Goal: Information Seeking & Learning: Learn about a topic

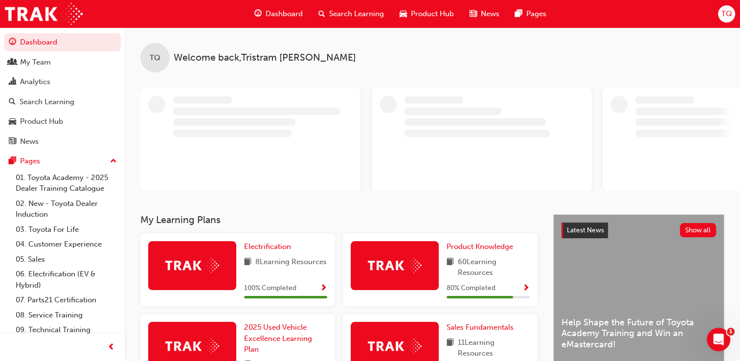
click at [484, 214] on div "TQ Welcome back , [PERSON_NAME]" at bounding box center [432, 120] width 615 height 187
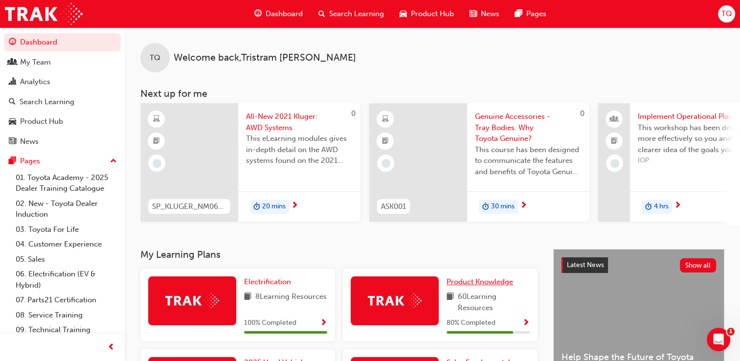
click at [483, 284] on span "Product Knowledge" at bounding box center [479, 281] width 67 height 9
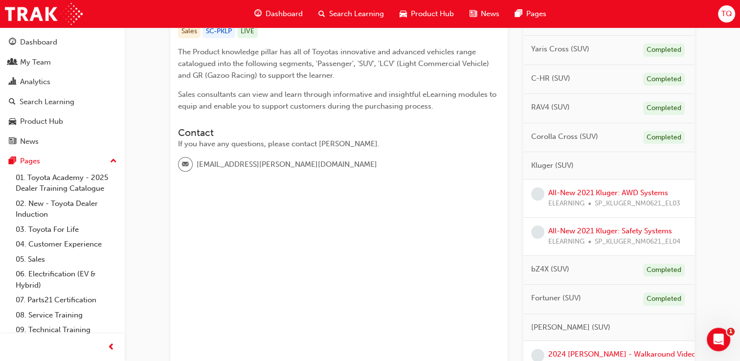
scroll to position [245, 0]
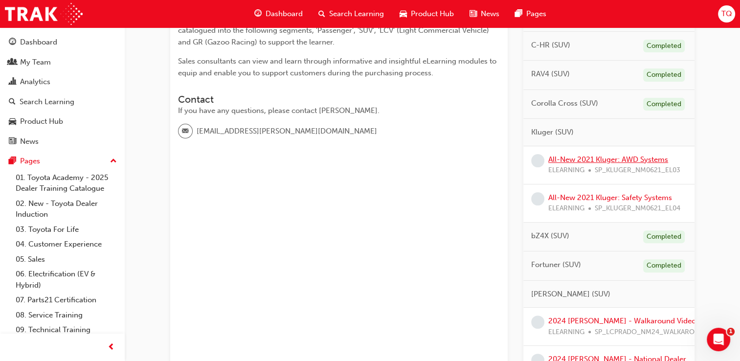
click at [599, 155] on link "All-New 2021 Kluger: AWD Systems" at bounding box center [608, 159] width 120 height 9
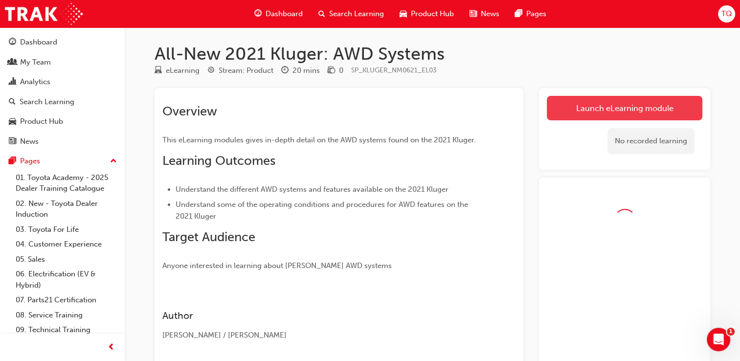
click at [625, 117] on link "Launch eLearning module" at bounding box center [625, 108] width 156 height 24
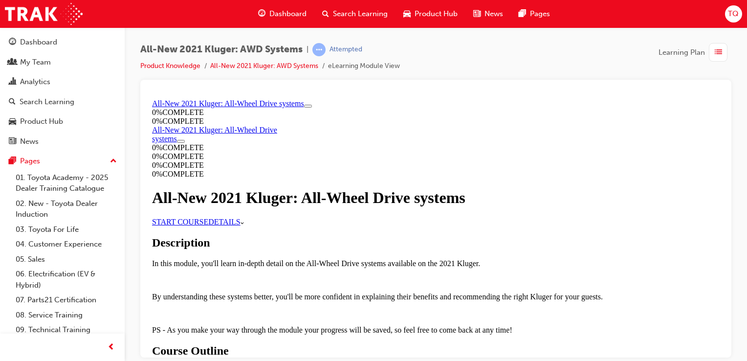
click at [208, 225] on link "START COURSE" at bounding box center [180, 221] width 56 height 8
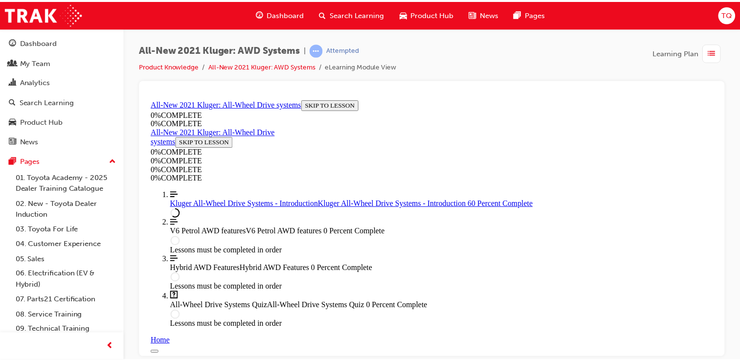
scroll to position [621, 0]
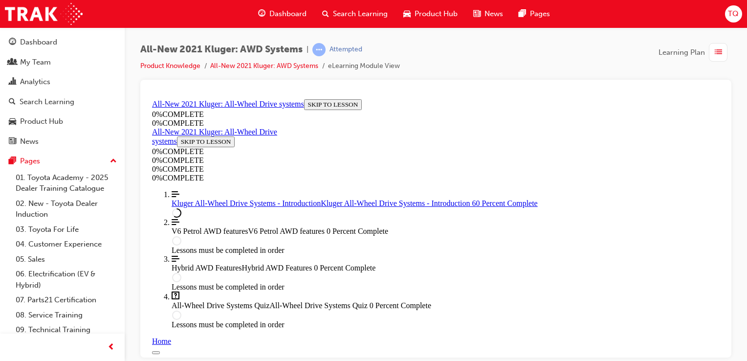
click at [295, 9] on span "Dashboard" at bounding box center [287, 13] width 37 height 11
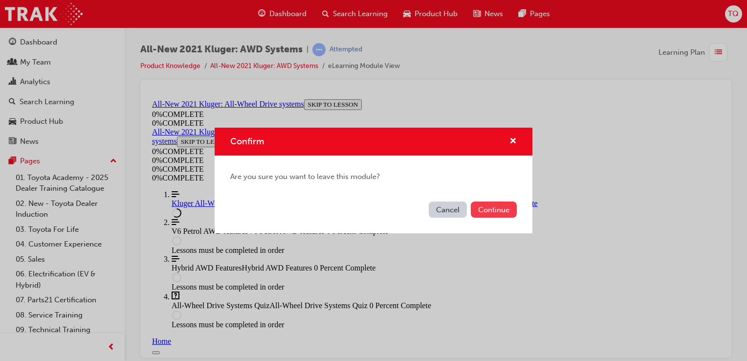
click at [483, 210] on button "Continue" at bounding box center [494, 209] width 46 height 16
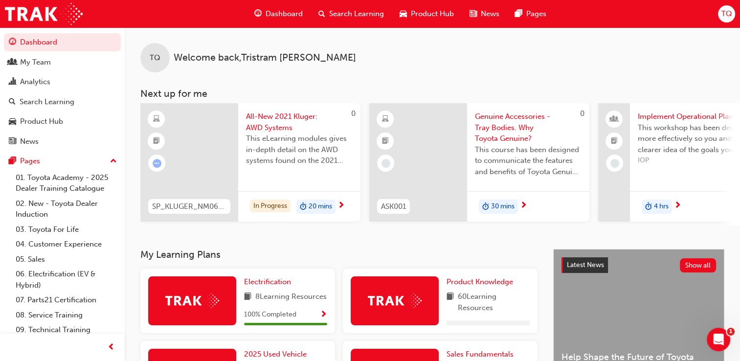
click at [358, 15] on span "Search Learning" at bounding box center [356, 13] width 55 height 11
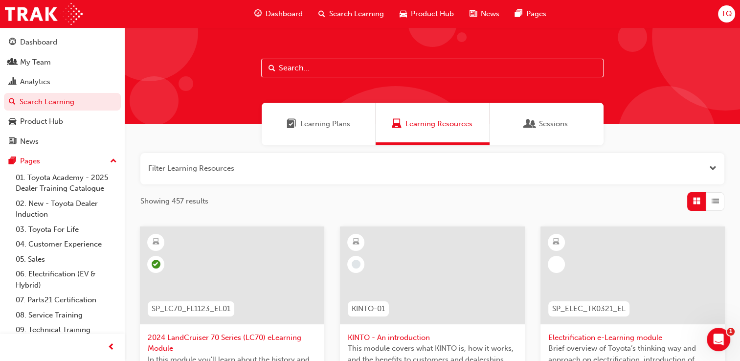
click at [288, 71] on input "text" at bounding box center [432, 68] width 342 height 19
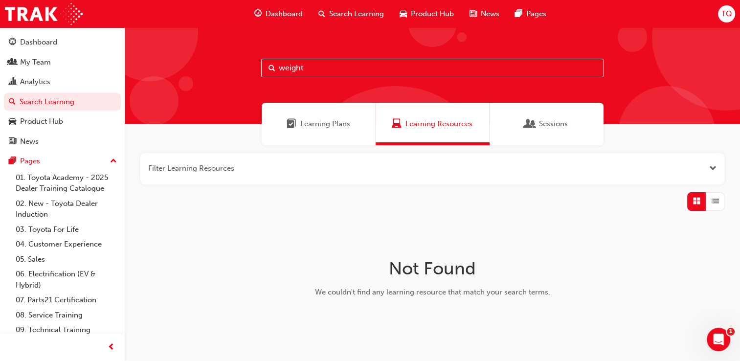
drag, startPoint x: 308, startPoint y: 71, endPoint x: 266, endPoint y: 74, distance: 42.2
click at [266, 74] on input "weight" at bounding box center [432, 68] width 342 height 19
type input "towing"
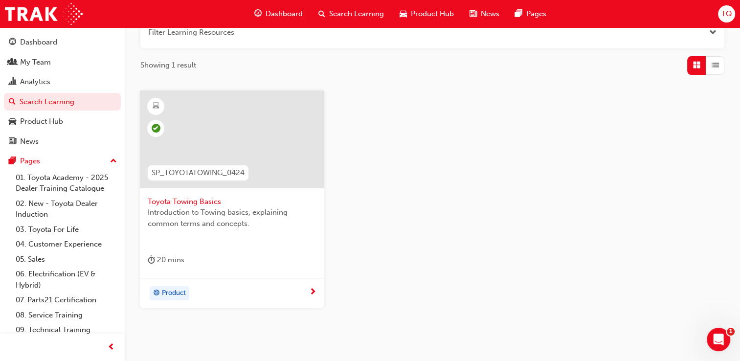
scroll to position [147, 0]
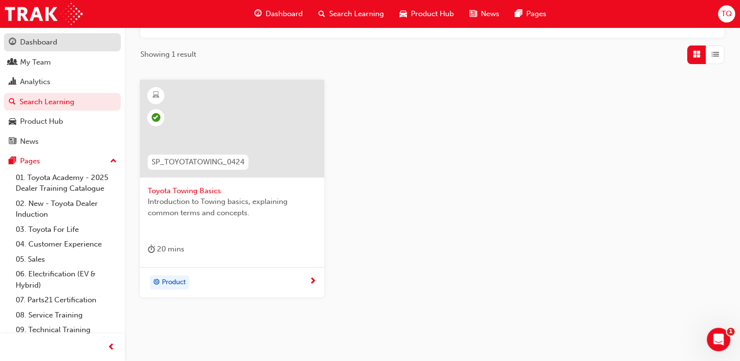
drag, startPoint x: 45, startPoint y: 46, endPoint x: 27, endPoint y: 46, distance: 18.6
click at [45, 46] on div "Dashboard" at bounding box center [38, 42] width 37 height 11
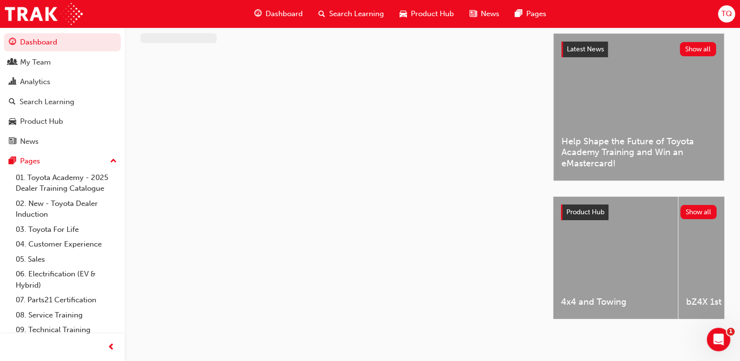
scroll to position [147, 0]
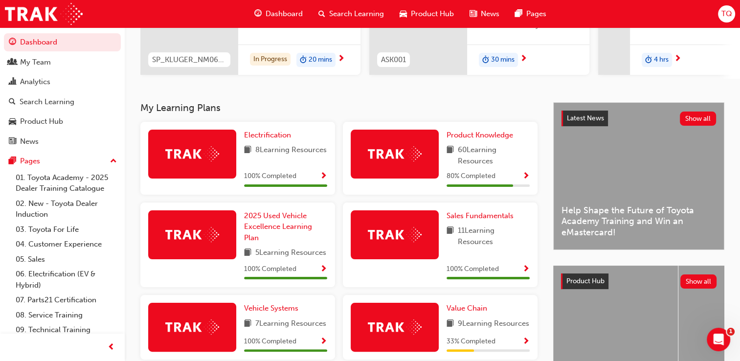
click at [415, 156] on img at bounding box center [395, 153] width 54 height 15
click at [469, 138] on span "Product Knowledge" at bounding box center [479, 135] width 67 height 9
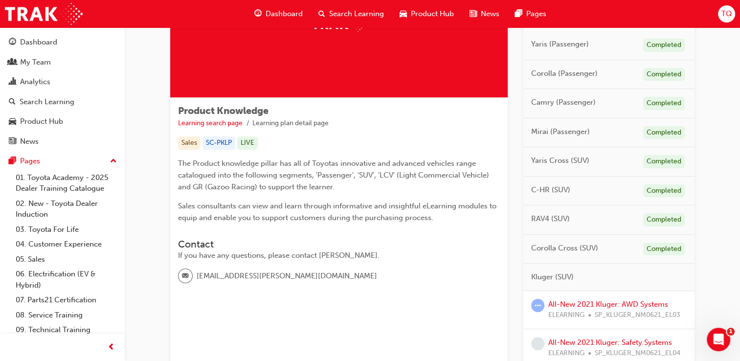
scroll to position [196, 0]
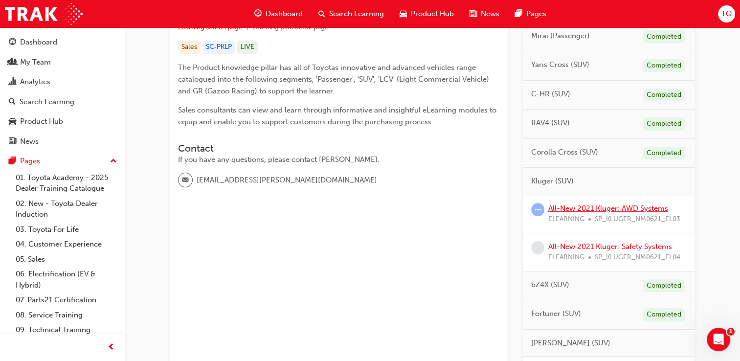
click at [597, 207] on link "All-New 2021 Kluger: AWD Systems" at bounding box center [608, 208] width 120 height 9
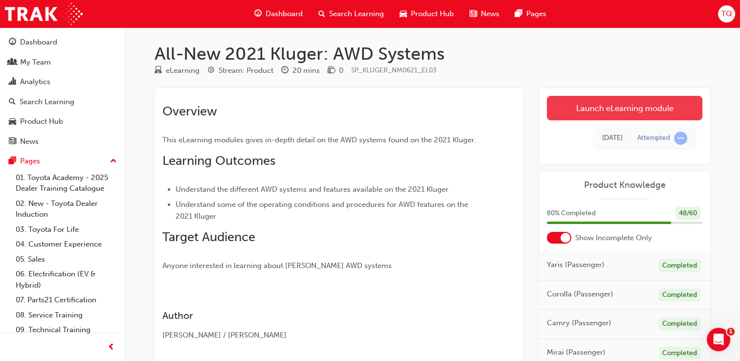
click at [632, 106] on link "Launch eLearning module" at bounding box center [625, 108] width 156 height 24
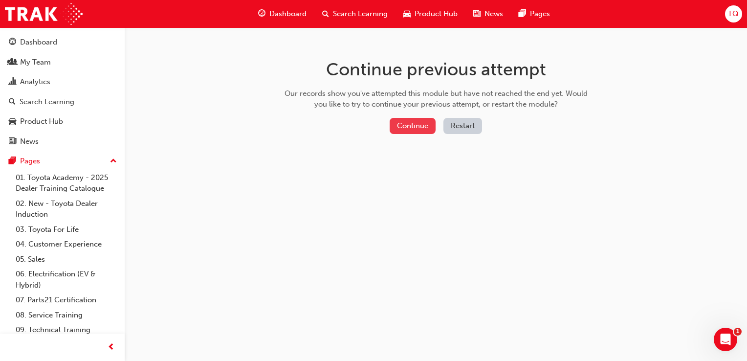
click at [421, 129] on button "Continue" at bounding box center [413, 126] width 46 height 16
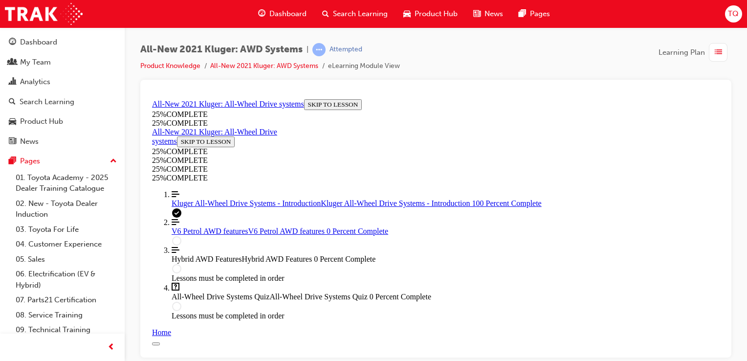
scroll to position [1146, 0]
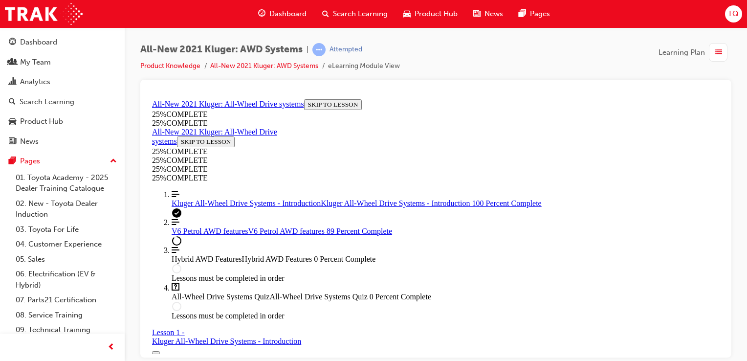
scroll to position [3155, 0]
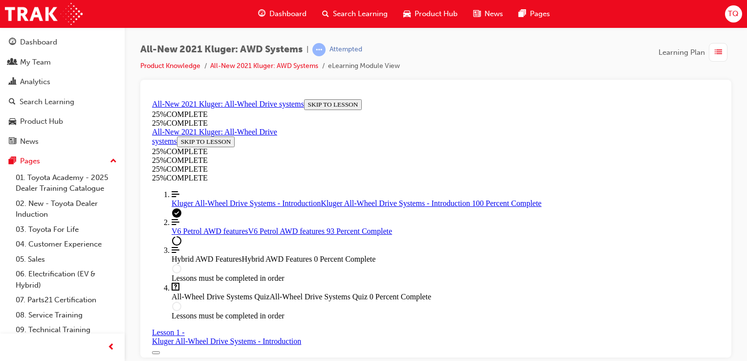
scroll to position [2106, 0]
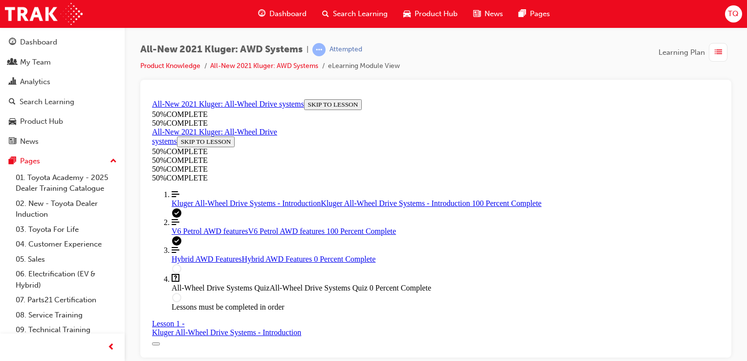
scroll to position [3988, 0]
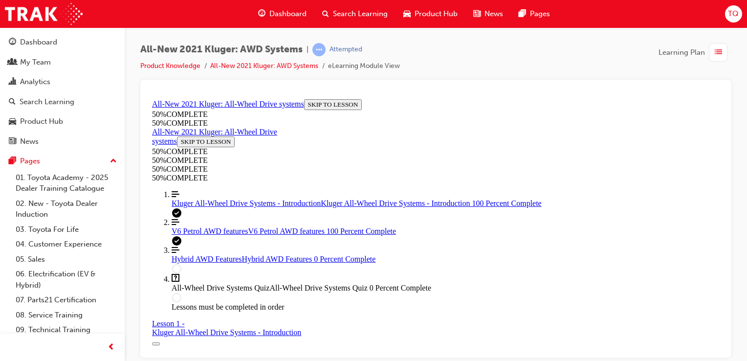
scroll to position [3963, 0]
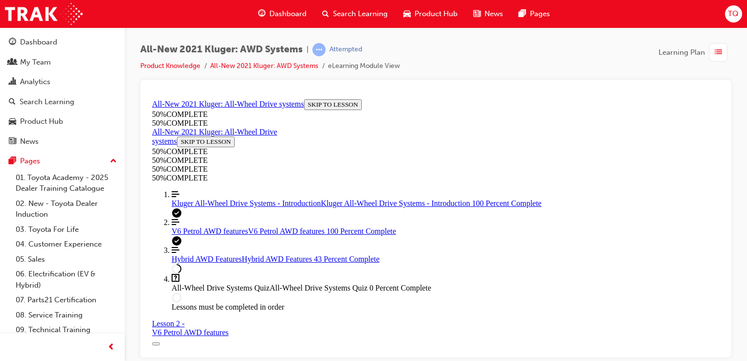
scroll to position [963, 0]
drag, startPoint x: 500, startPoint y: 315, endPoint x: 460, endPoint y: 335, distance: 44.8
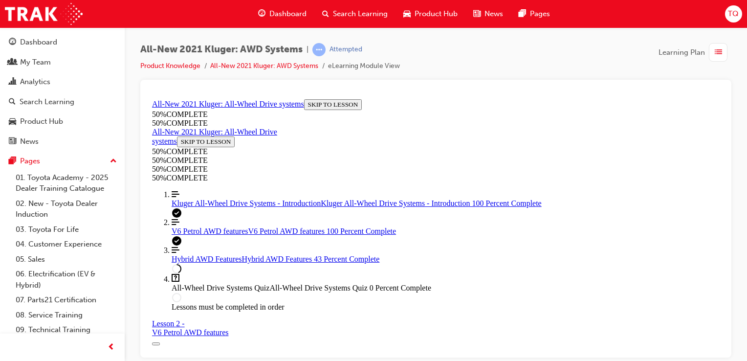
scroll to position [1228, 0]
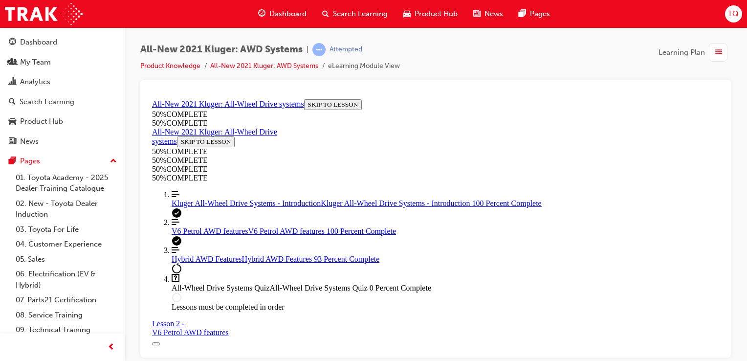
scroll to position [2536, 0]
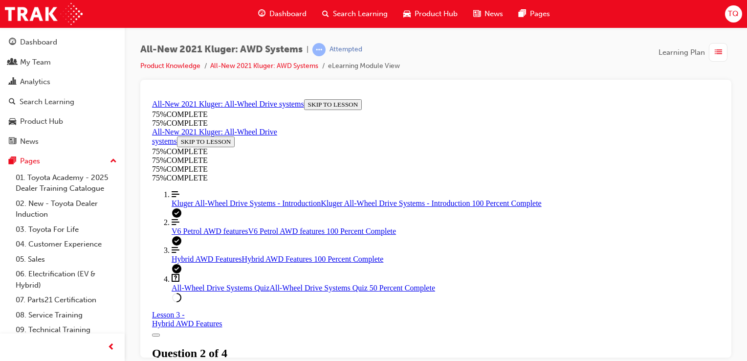
scroll to position [329, 0]
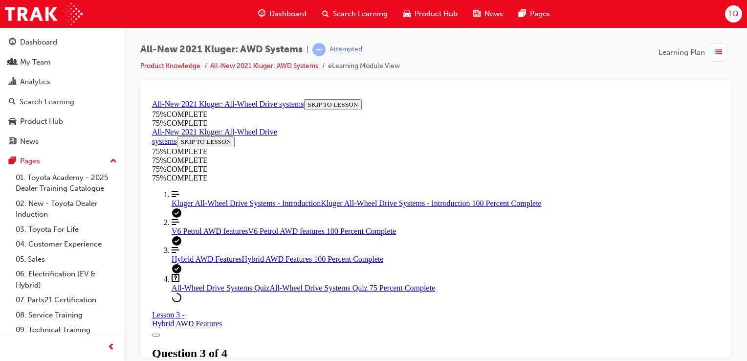
scroll to position [182, 0]
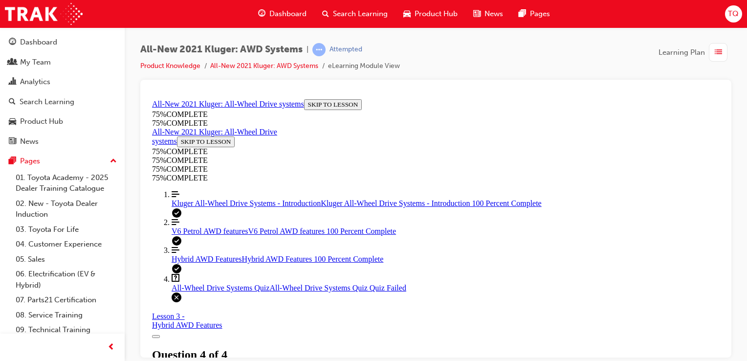
scroll to position [125, 0]
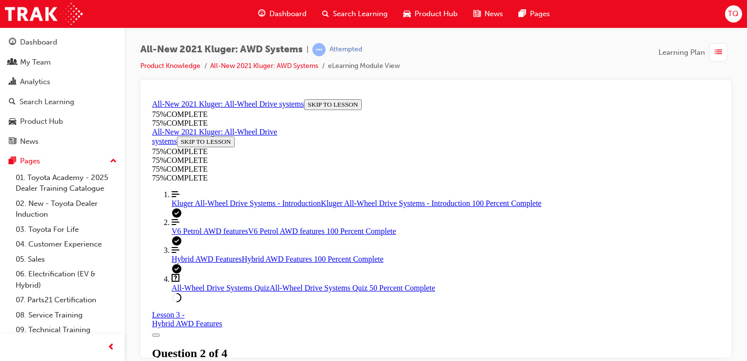
scroll to position [182, 0]
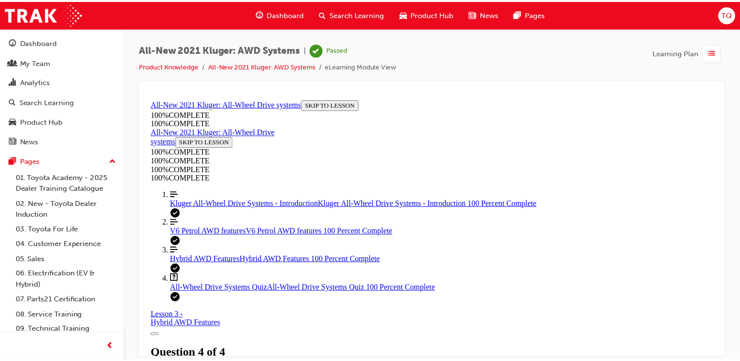
scroll to position [243, 0]
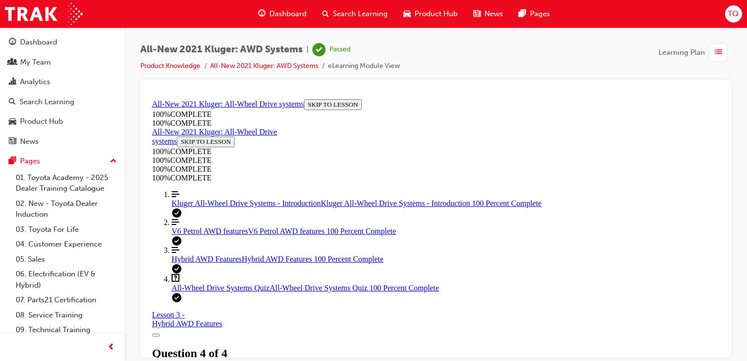
click at [276, 16] on span "Dashboard" at bounding box center [287, 13] width 37 height 11
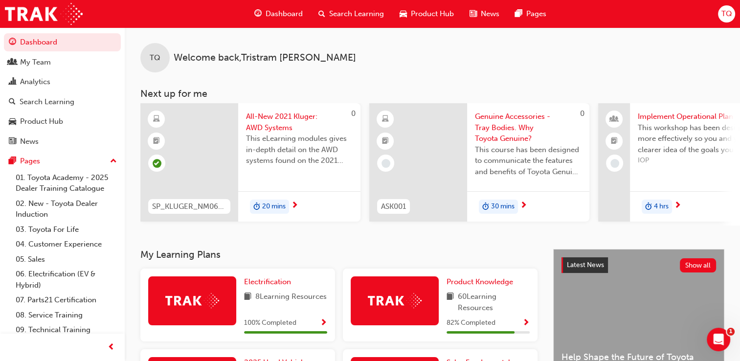
scroll to position [98, 0]
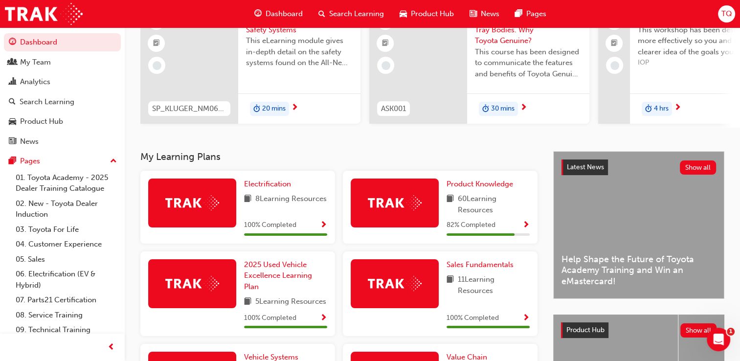
click at [526, 230] on span "Show Progress" at bounding box center [525, 225] width 7 height 9
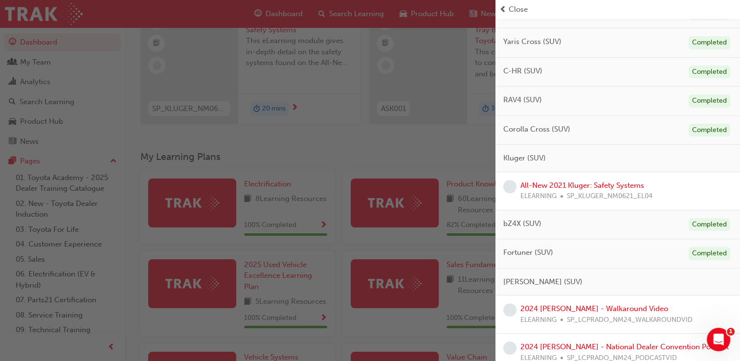
scroll to position [196, 0]
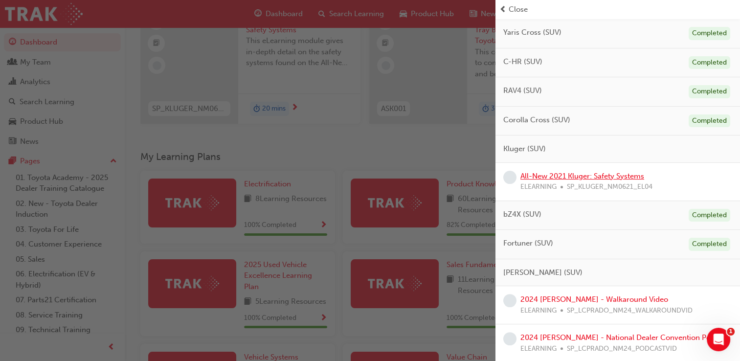
click at [558, 174] on link "All-New 2021 Kluger: Safety Systems" at bounding box center [582, 176] width 124 height 9
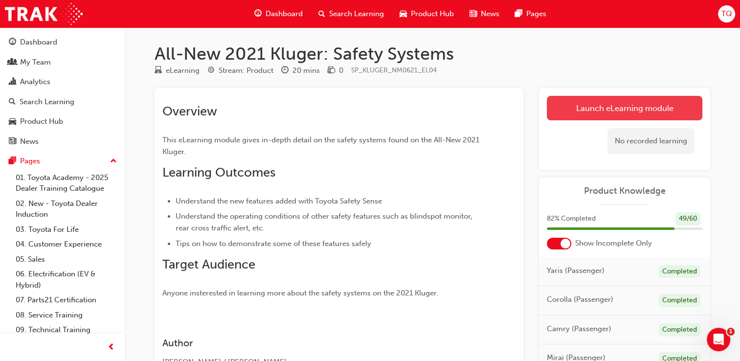
click at [607, 117] on link "Launch eLearning module" at bounding box center [625, 108] width 156 height 24
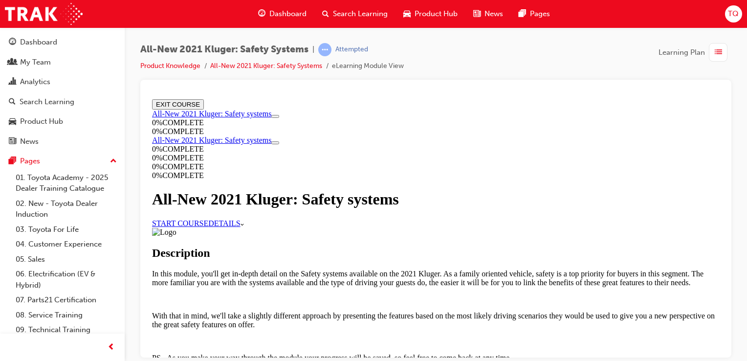
scroll to position [445, 0]
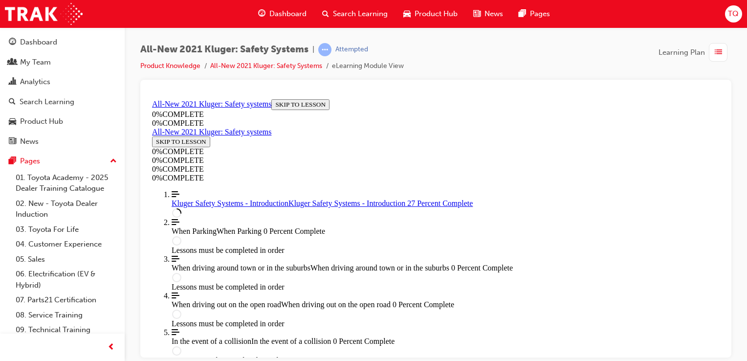
scroll to position [425, 0]
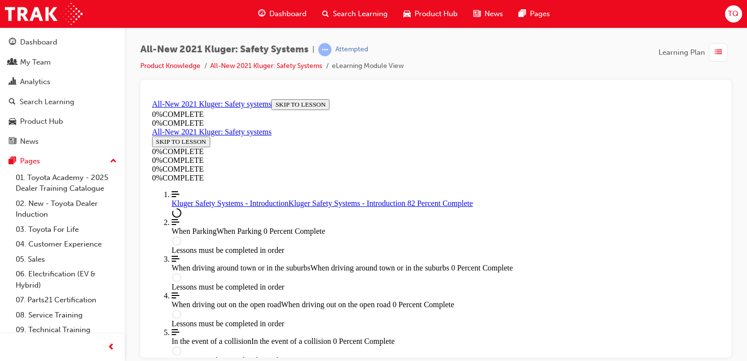
scroll to position [1363, 0]
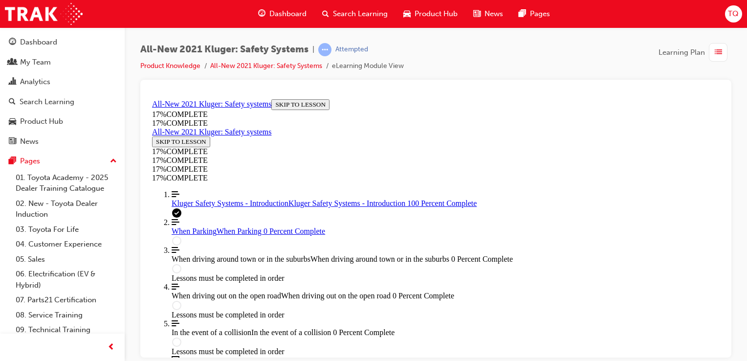
scroll to position [1555, 0]
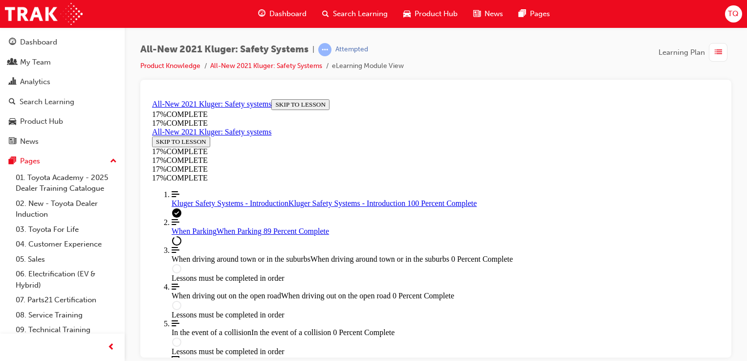
scroll to position [3330, 0]
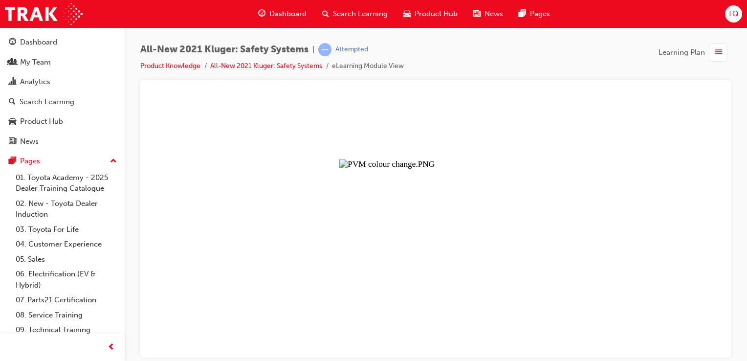
click at [438, 281] on button "Unzoom image" at bounding box center [436, 226] width 576 height 262
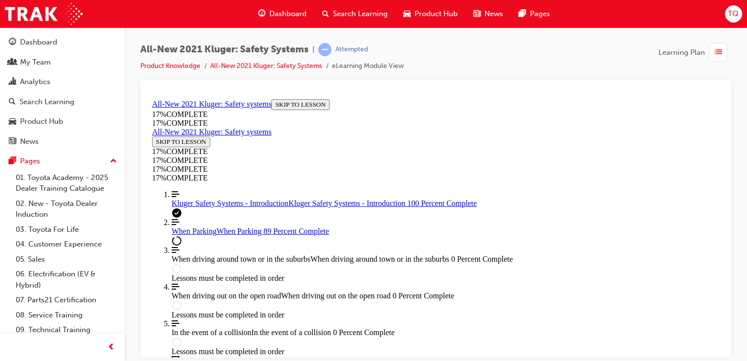
scroll to position [2303, 0]
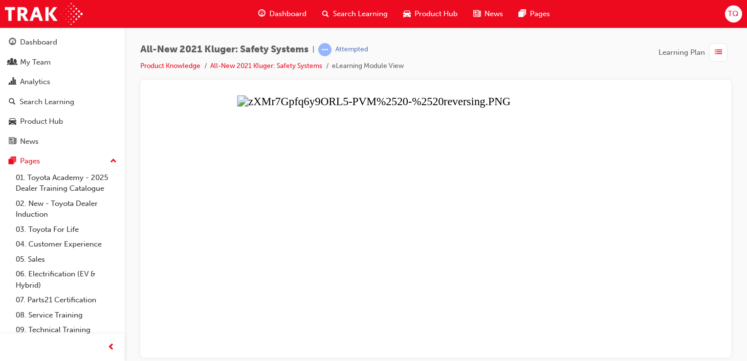
click at [519, 312] on button "Unzoom image" at bounding box center [436, 226] width 576 height 262
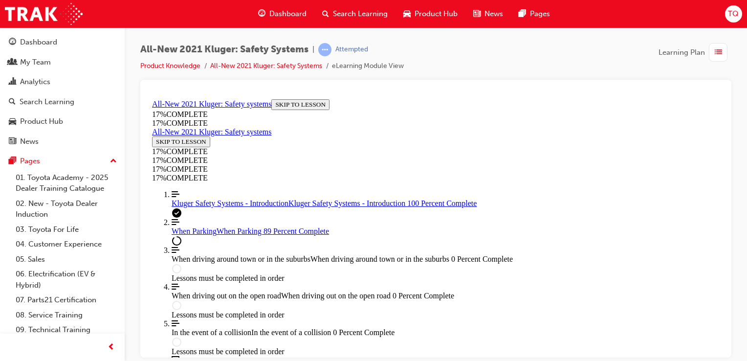
scroll to position [2058, 0]
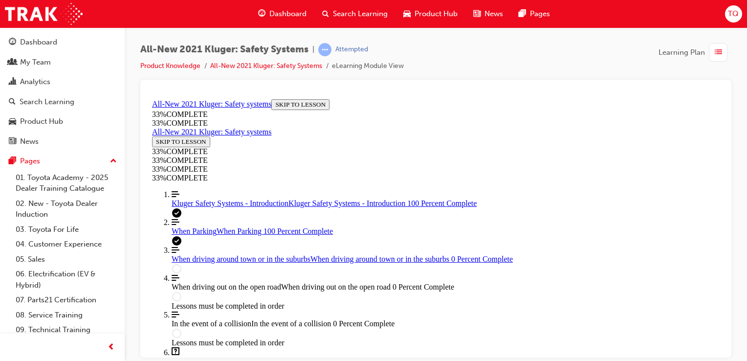
scroll to position [3613, 0]
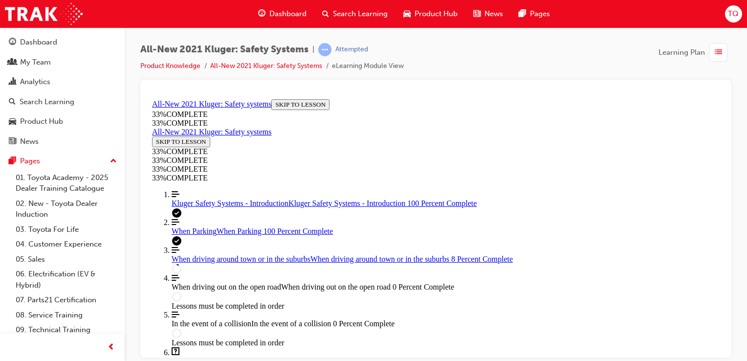
scroll to position [376, 0]
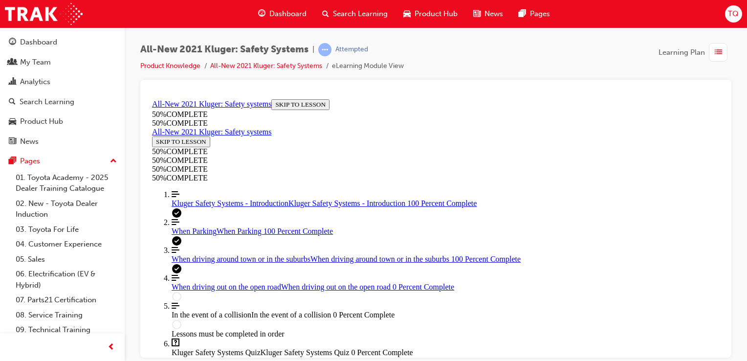
scroll to position [2021, 0]
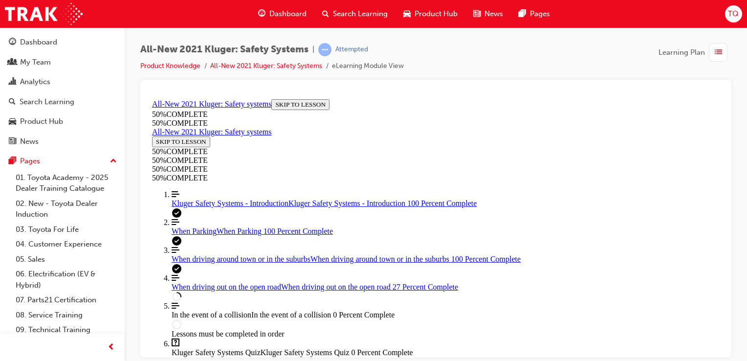
scroll to position [1599, 0]
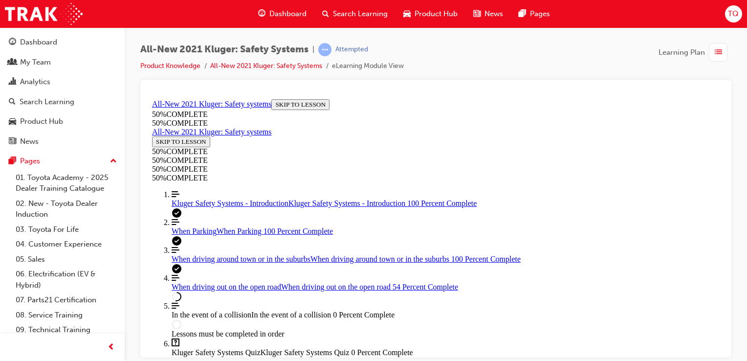
scroll to position [3334, 0]
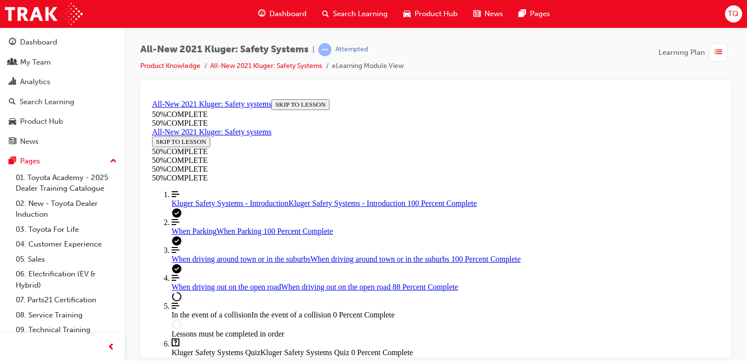
scroll to position [5226, 0]
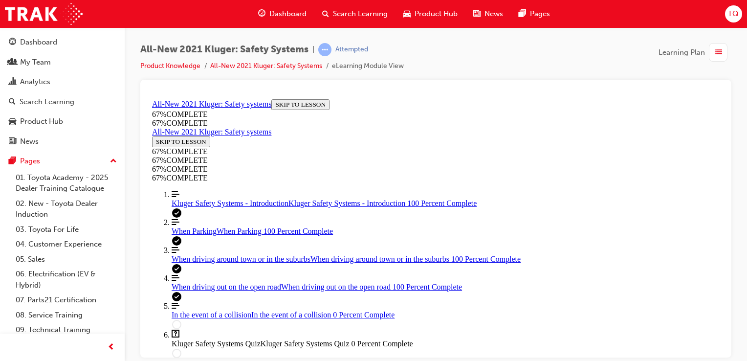
scroll to position [5638, 0]
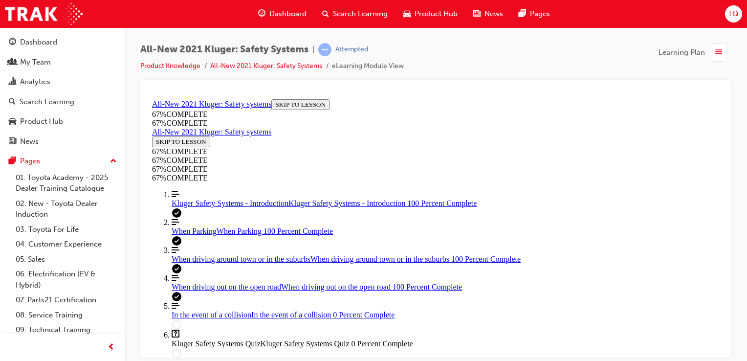
scroll to position [34, 0]
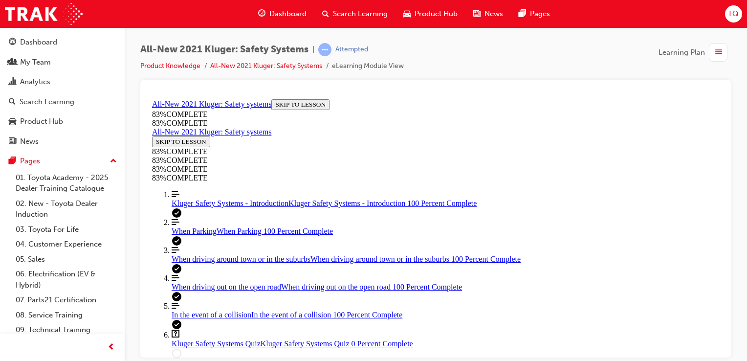
scroll to position [2553, 0]
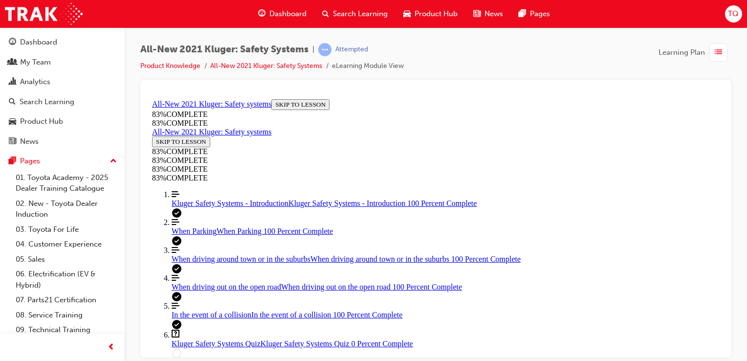
scroll to position [254, 0]
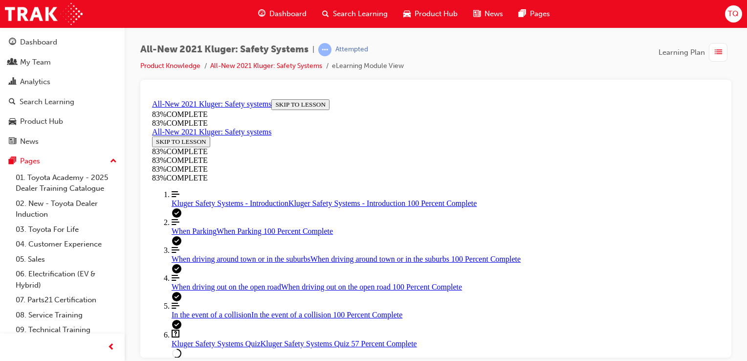
drag, startPoint x: 445, startPoint y: 250, endPoint x: 469, endPoint y: 295, distance: 51.4
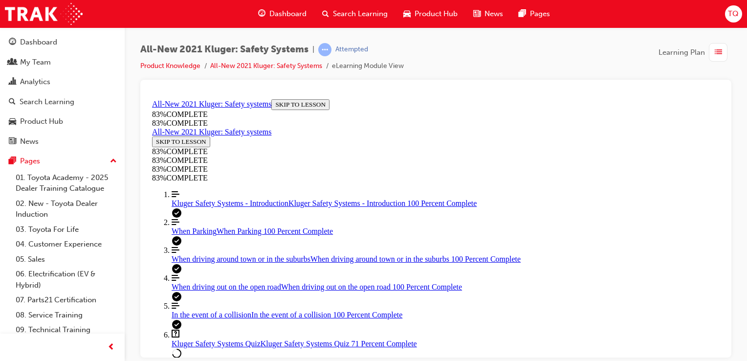
drag, startPoint x: 444, startPoint y: 251, endPoint x: 473, endPoint y: 204, distance: 54.7
drag, startPoint x: 429, startPoint y: 239, endPoint x: 451, endPoint y: 239, distance: 22.0
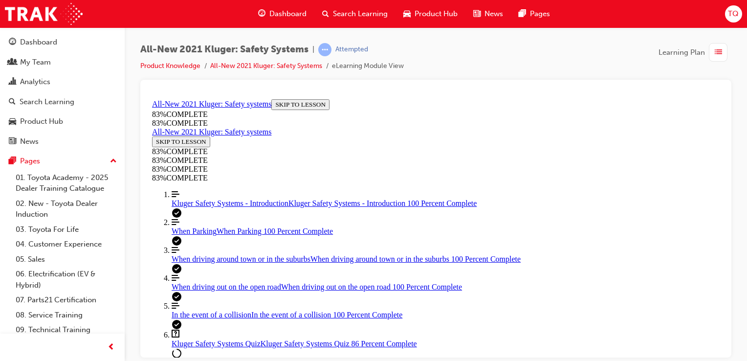
scroll to position [329, 0]
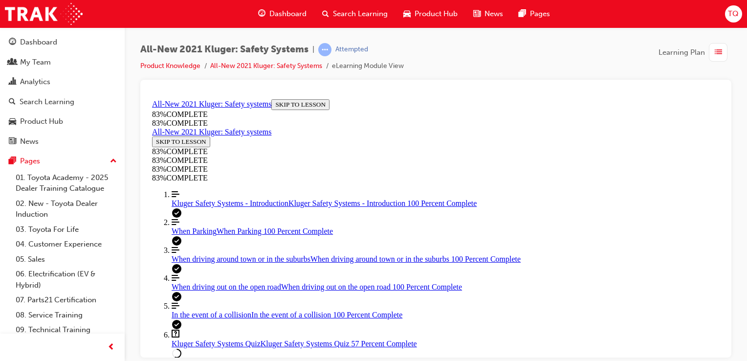
drag, startPoint x: 418, startPoint y: 297, endPoint x: 411, endPoint y: 299, distance: 6.7
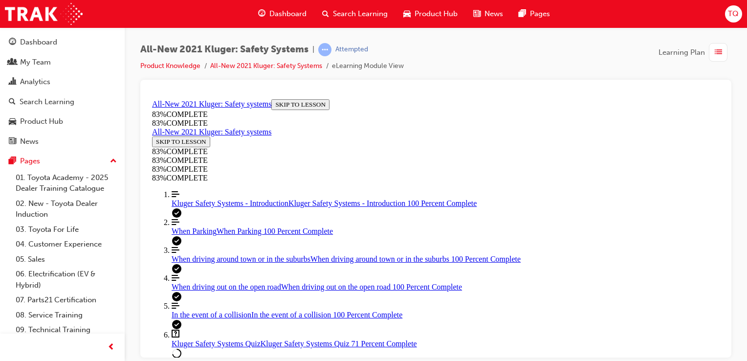
drag, startPoint x: 448, startPoint y: 242, endPoint x: 473, endPoint y: 288, distance: 52.1
drag, startPoint x: 446, startPoint y: 240, endPoint x: 472, endPoint y: 238, distance: 26.9
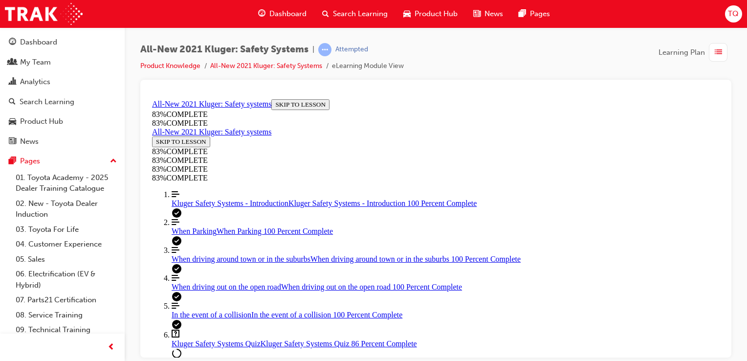
drag, startPoint x: 435, startPoint y: 206, endPoint x: 453, endPoint y: 206, distance: 18.1
drag, startPoint x: 453, startPoint y: 206, endPoint x: 482, endPoint y: 205, distance: 29.3
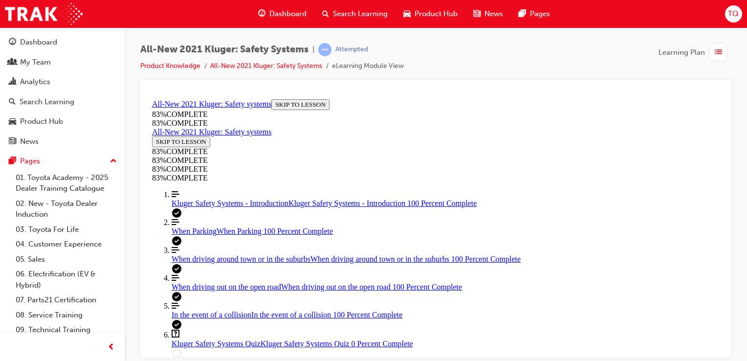
scroll to position [175, 0]
drag, startPoint x: 424, startPoint y: 162, endPoint x: 450, endPoint y: 163, distance: 26.4
drag, startPoint x: 435, startPoint y: 243, endPoint x: 460, endPoint y: 243, distance: 24.9
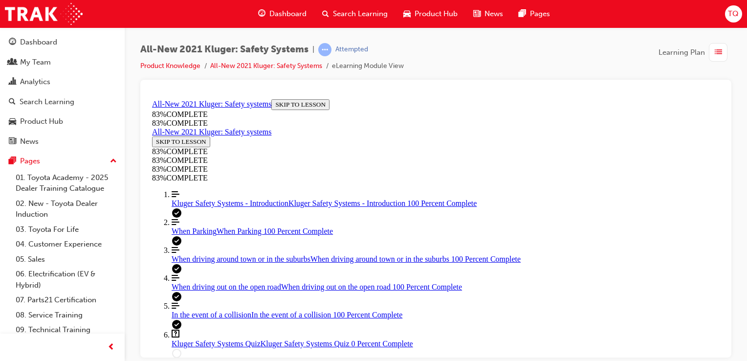
drag, startPoint x: 437, startPoint y: 207, endPoint x: 467, endPoint y: 206, distance: 29.8
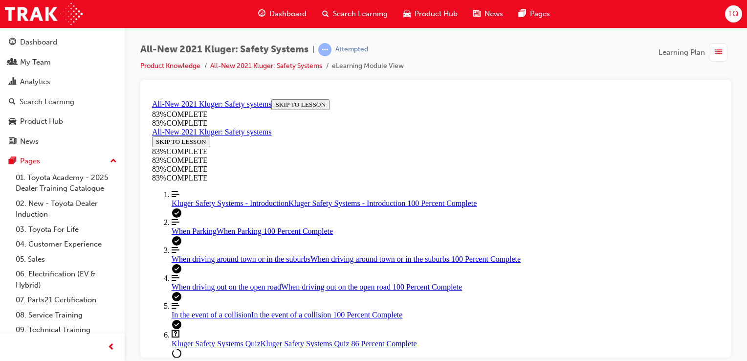
scroll to position [231, 0]
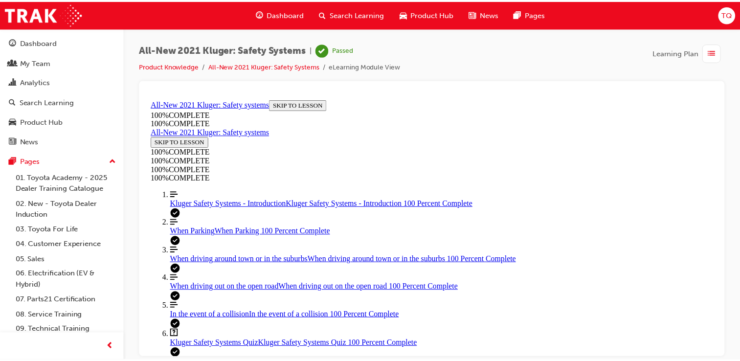
scroll to position [243, 0]
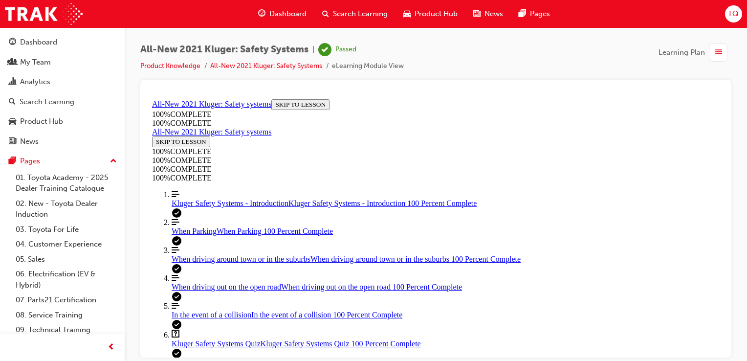
click at [283, 15] on span "Dashboard" at bounding box center [287, 13] width 37 height 11
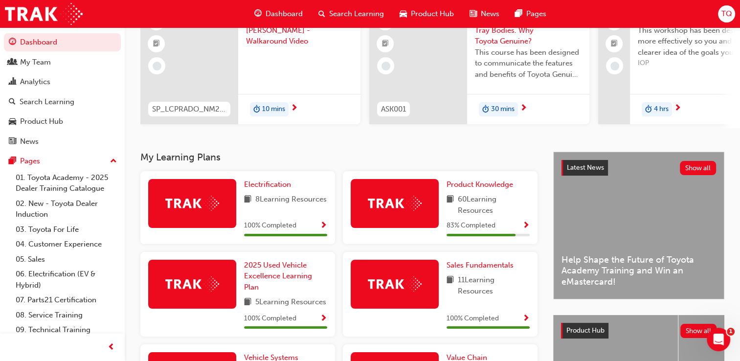
scroll to position [98, 0]
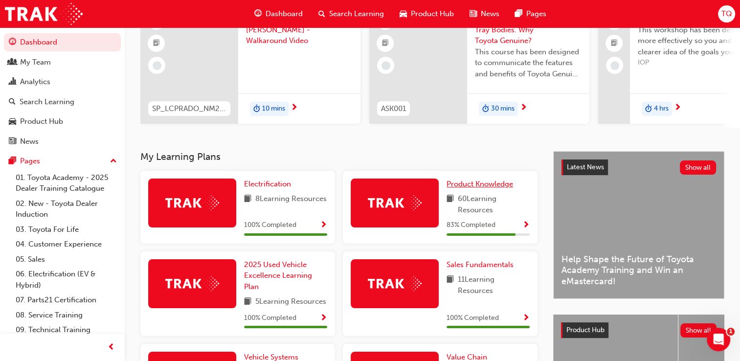
click at [460, 186] on span "Product Knowledge" at bounding box center [479, 183] width 67 height 9
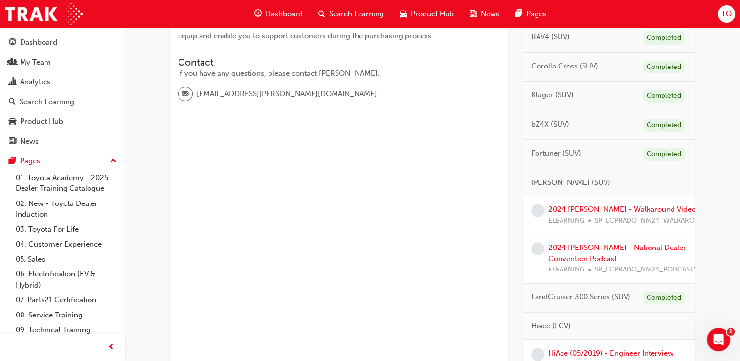
scroll to position [293, 0]
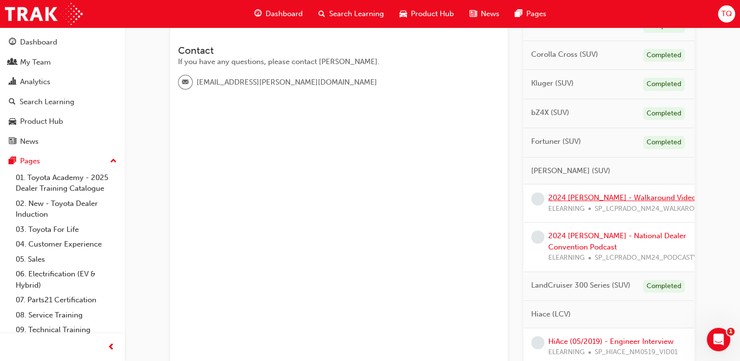
click at [587, 194] on link "2024 [PERSON_NAME] - Walkaround Video" at bounding box center [622, 197] width 148 height 9
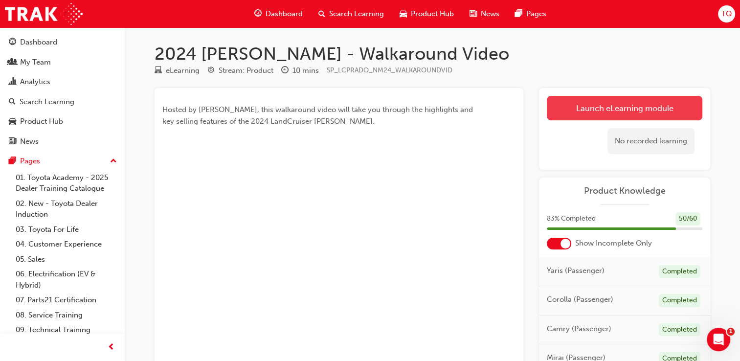
click at [633, 114] on link "Launch eLearning module" at bounding box center [625, 108] width 156 height 24
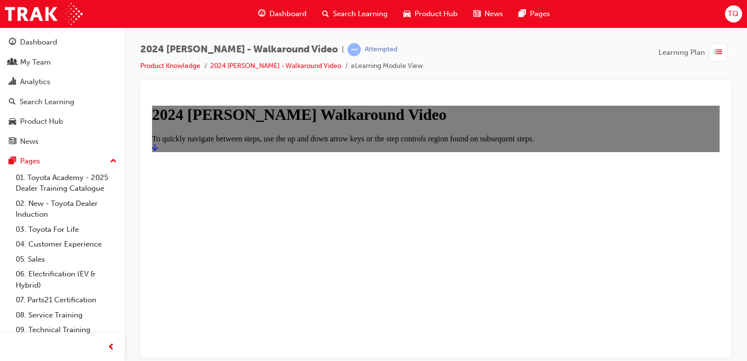
click at [158, 151] on link "Start" at bounding box center [155, 147] width 6 height 8
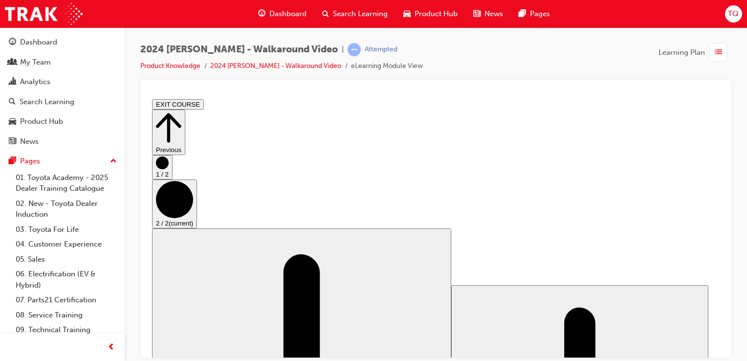
scroll to position [0, 0]
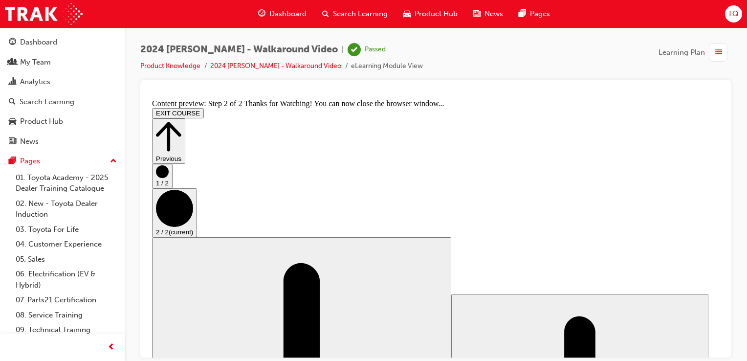
click at [204, 108] on button "EXIT COURSE" at bounding box center [178, 113] width 52 height 10
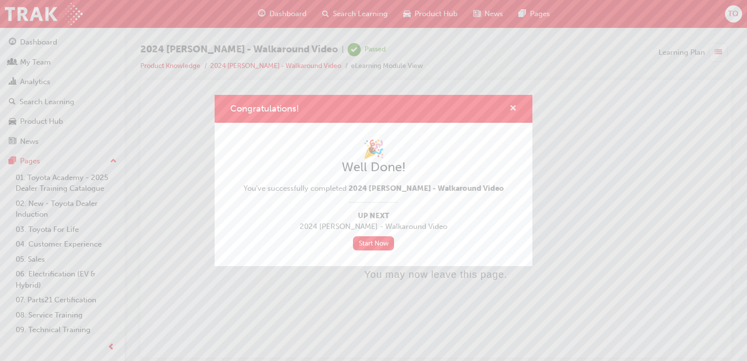
click at [513, 111] on span "cross-icon" at bounding box center [513, 109] width 7 height 9
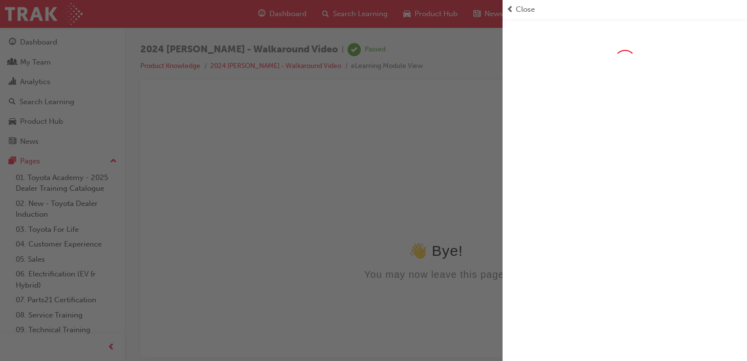
click at [523, 13] on span "Close" at bounding box center [525, 9] width 19 height 11
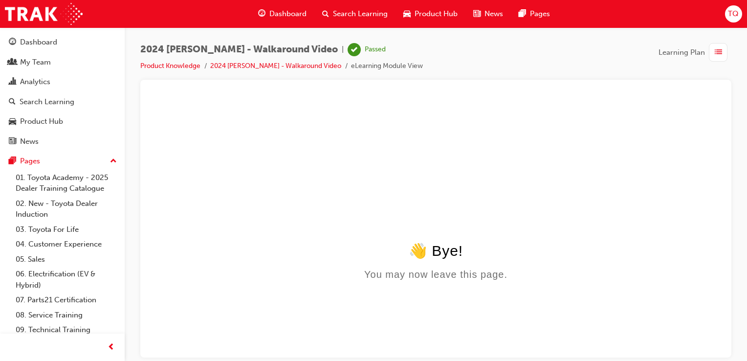
click at [274, 20] on div "Dashboard" at bounding box center [282, 14] width 64 height 20
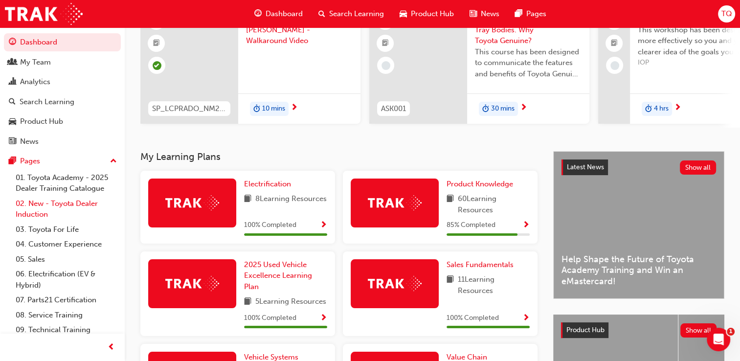
scroll to position [35, 0]
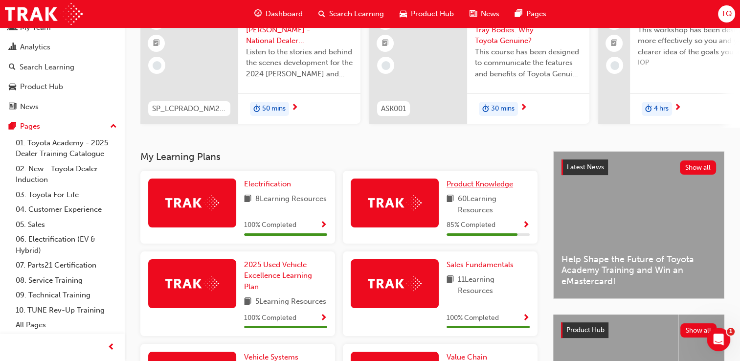
click at [487, 185] on span "Product Knowledge" at bounding box center [479, 183] width 67 height 9
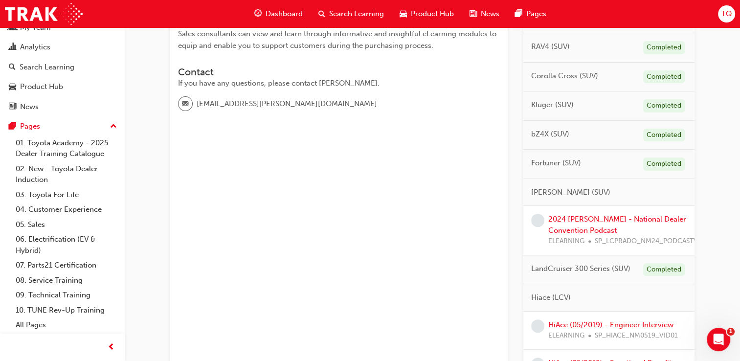
scroll to position [293, 0]
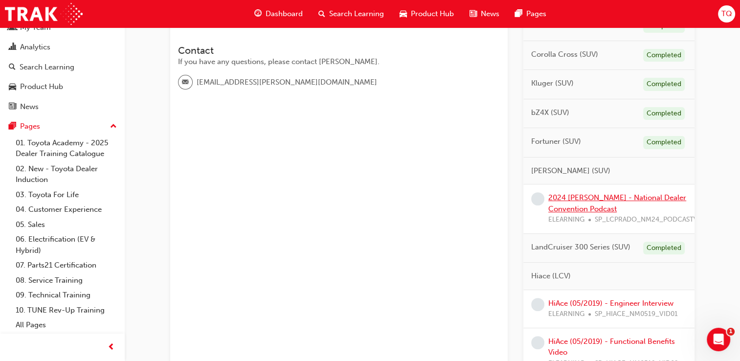
click at [606, 196] on link "2024 [PERSON_NAME] - National Dealer Convention Podcast" at bounding box center [617, 203] width 138 height 20
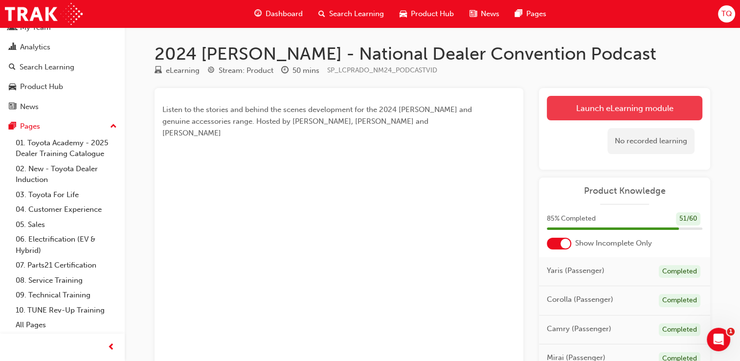
click at [612, 107] on link "Launch eLearning module" at bounding box center [625, 108] width 156 height 24
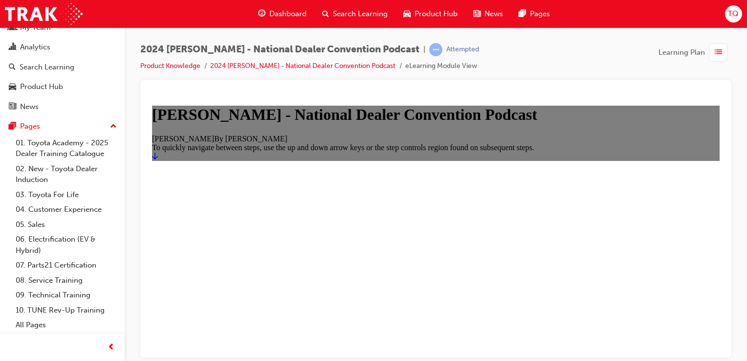
click at [158, 159] on icon "Start" at bounding box center [155, 156] width 6 height 8
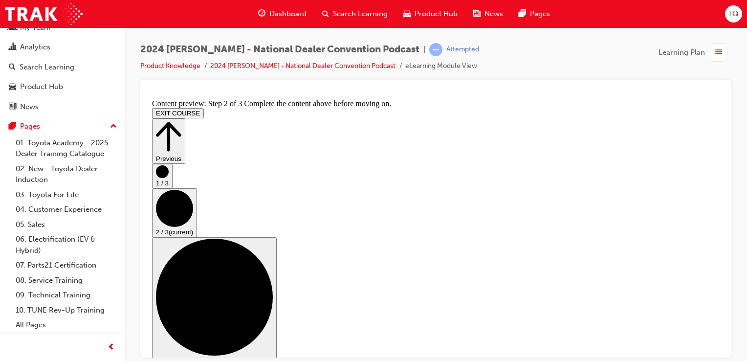
scroll to position [46, 0]
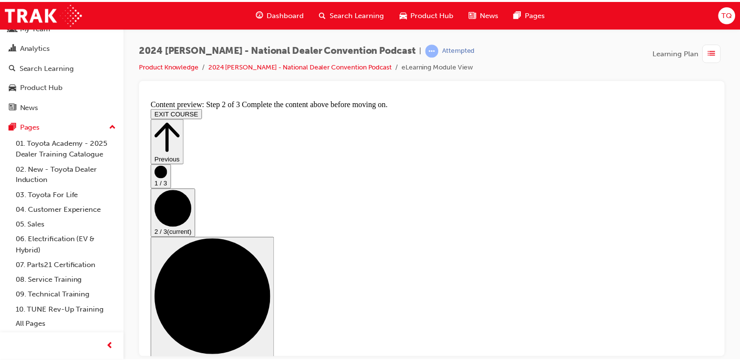
scroll to position [0, 0]
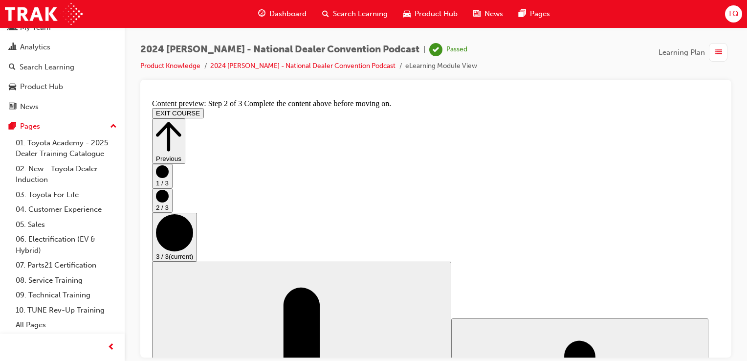
click at [284, 13] on span "Dashboard" at bounding box center [287, 13] width 37 height 11
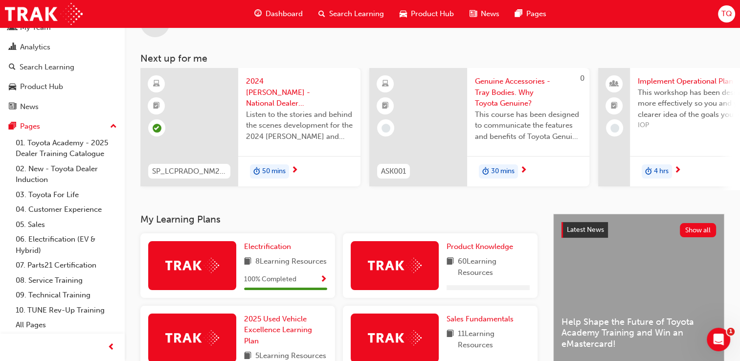
scroll to position [147, 0]
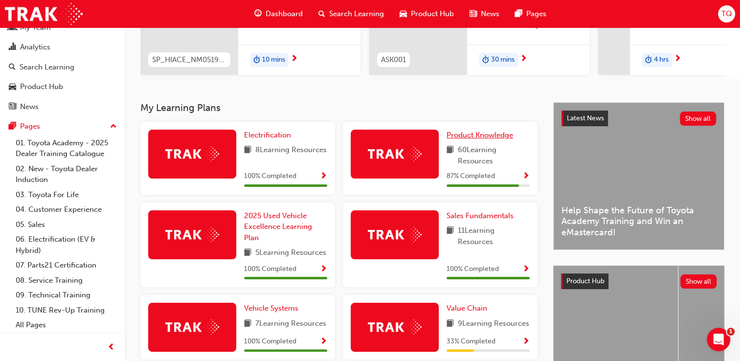
click at [461, 139] on span "Product Knowledge" at bounding box center [479, 135] width 67 height 9
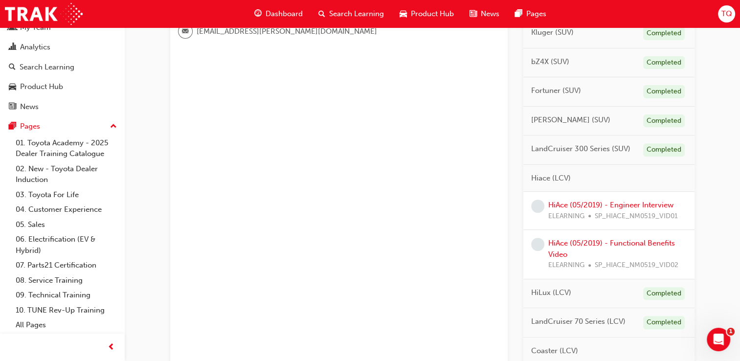
scroll to position [293, 0]
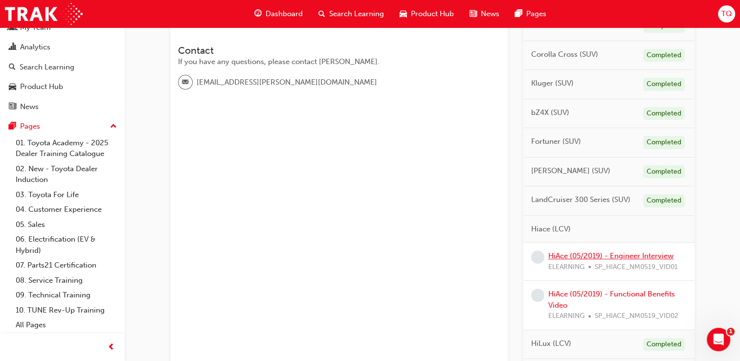
click at [593, 251] on link "HiAce (05/2019) - Engineer Interview" at bounding box center [610, 255] width 125 height 9
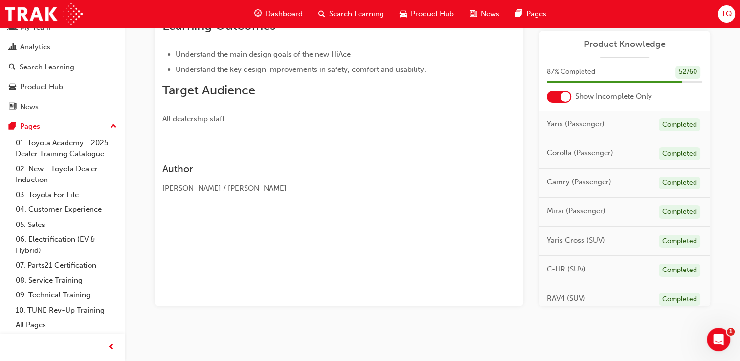
scroll to position [63, 0]
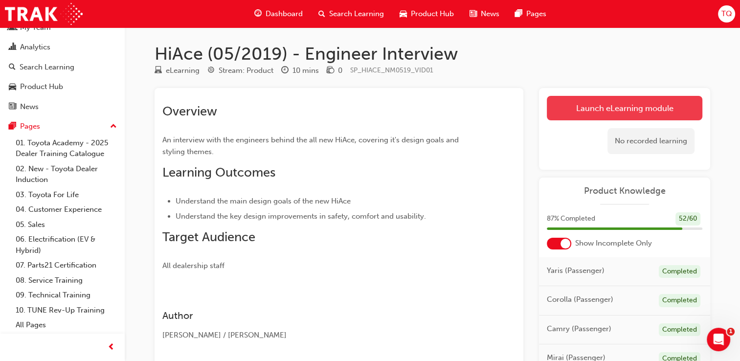
click at [625, 110] on link "Launch eLearning module" at bounding box center [625, 108] width 156 height 24
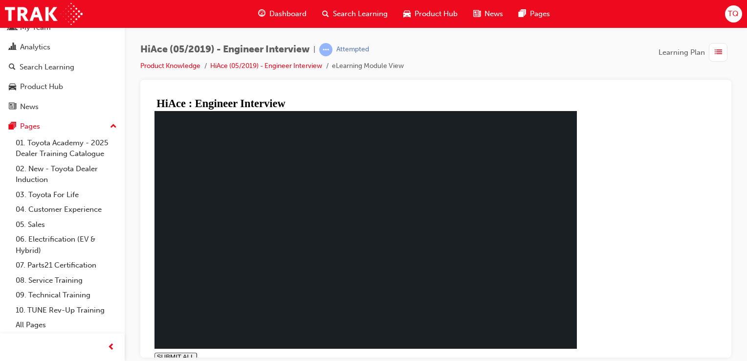
type input "1"
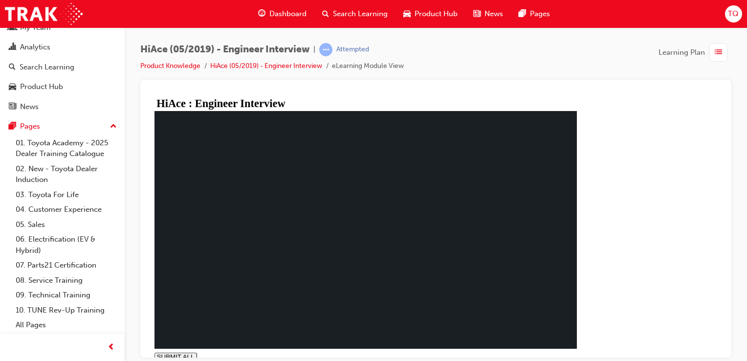
click at [273, 20] on div "Dashboard" at bounding box center [282, 14] width 64 height 20
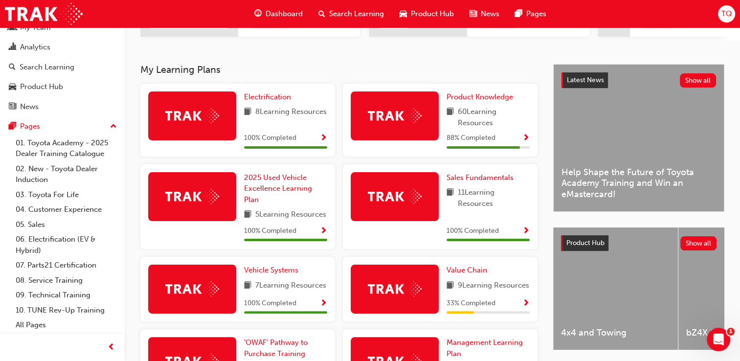
scroll to position [196, 0]
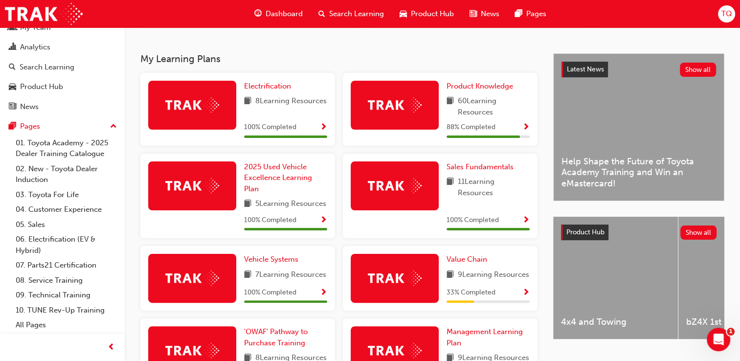
click at [409, 103] on img at bounding box center [395, 104] width 54 height 15
click at [527, 132] on span "Show Progress" at bounding box center [525, 127] width 7 height 9
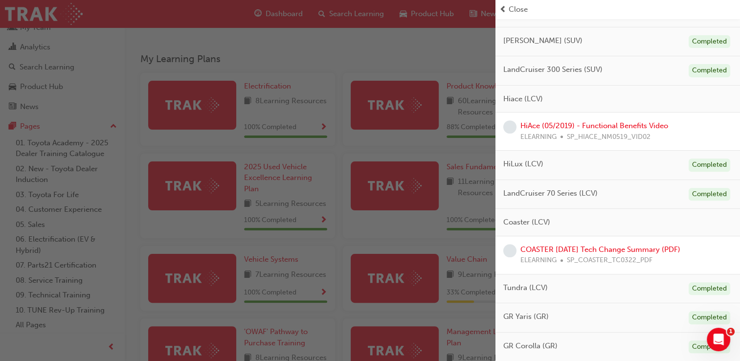
scroll to position [342, 0]
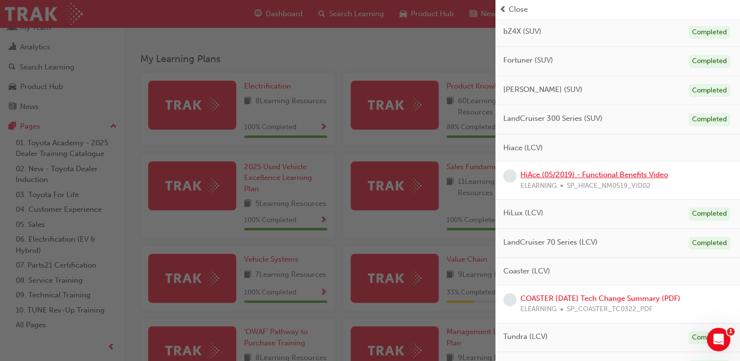
click at [587, 173] on link "HiAce (05/2019) - Functional Benefits Video" at bounding box center [594, 174] width 148 height 9
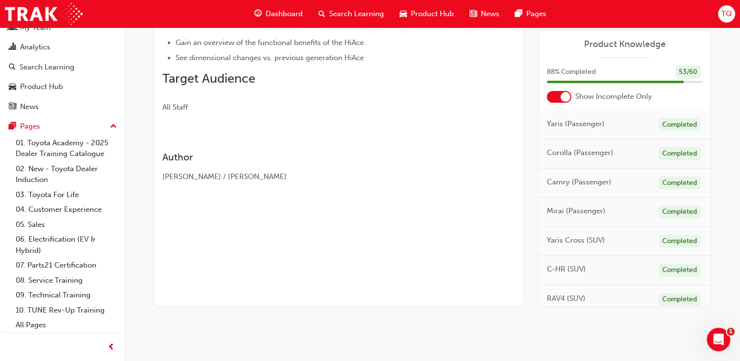
scroll to position [67, 0]
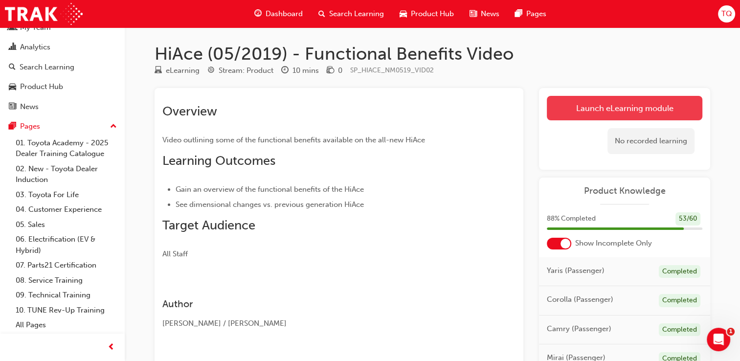
click at [618, 102] on link "Launch eLearning module" at bounding box center [625, 108] width 156 height 24
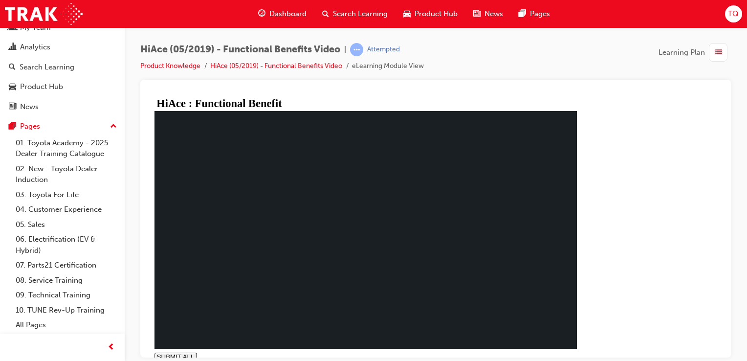
type input "1"
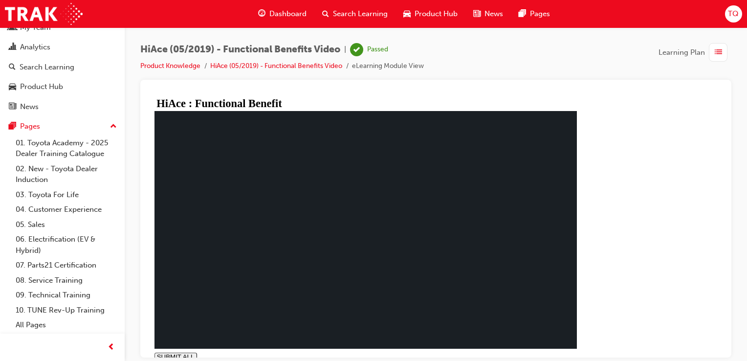
click at [280, 15] on span "Dashboard" at bounding box center [287, 13] width 37 height 11
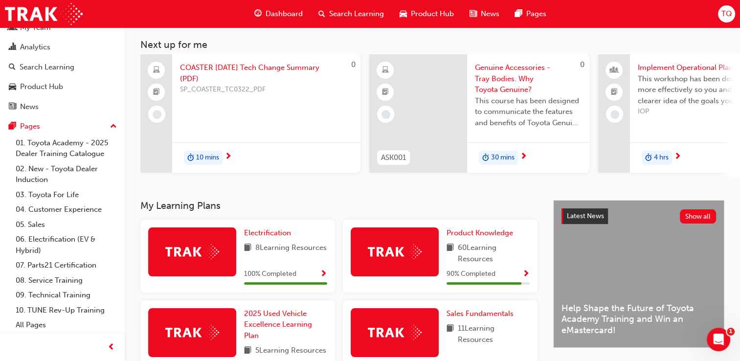
scroll to position [98, 0]
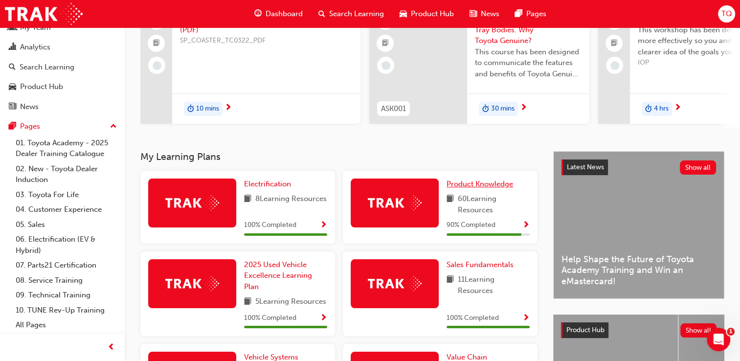
click at [477, 188] on span "Product Knowledge" at bounding box center [479, 183] width 67 height 9
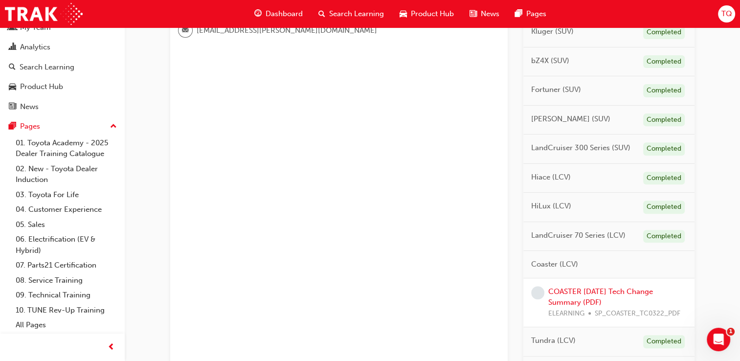
scroll to position [440, 0]
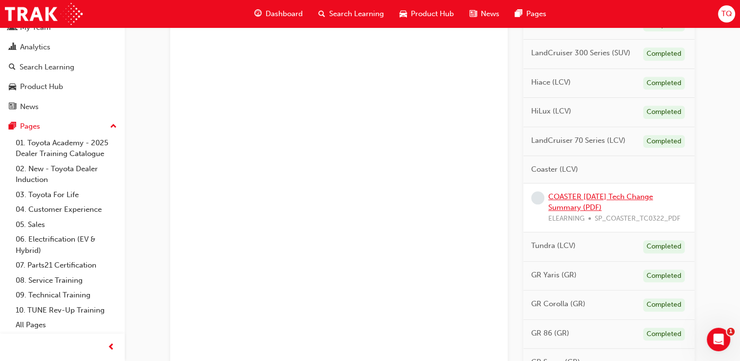
click at [600, 195] on link "COASTER [DATE] Tech Change Summary (PDF)" at bounding box center [600, 202] width 105 height 20
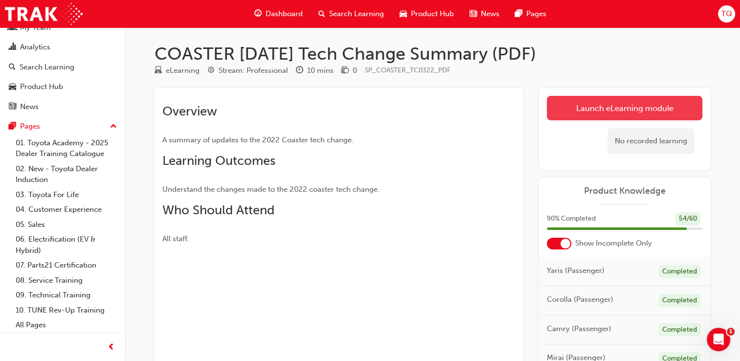
click at [591, 111] on link "Launch eLearning module" at bounding box center [625, 108] width 156 height 24
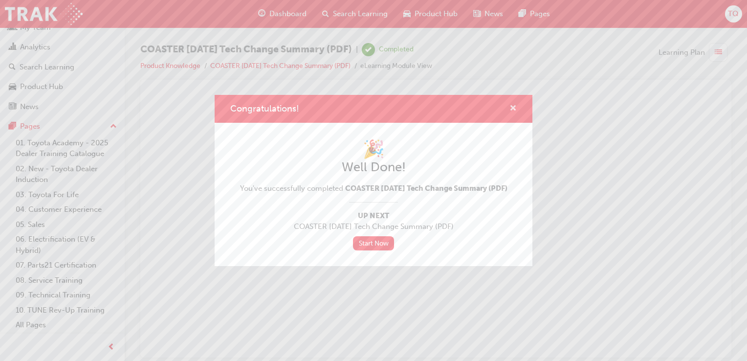
click at [514, 105] on span "cross-icon" at bounding box center [513, 109] width 7 height 9
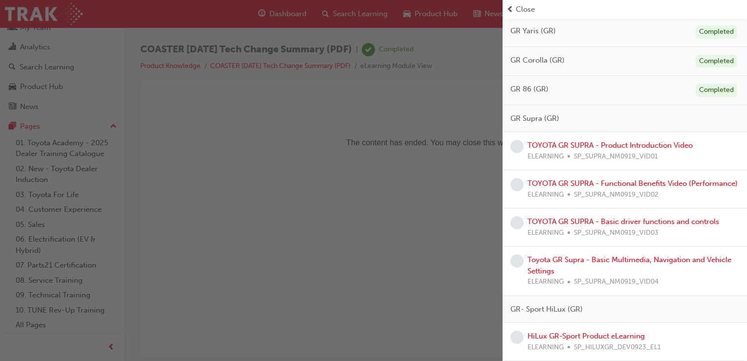
scroll to position [638, 0]
click at [591, 141] on link "TOYOTA GR SUPRA - Product Introduction Video" at bounding box center [610, 145] width 165 height 9
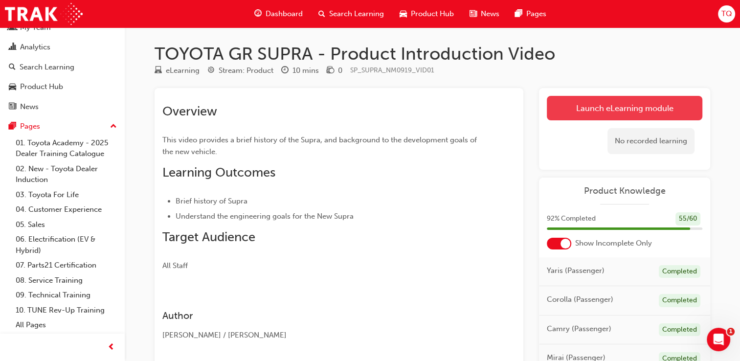
click at [594, 109] on link "Launch eLearning module" at bounding box center [625, 108] width 156 height 24
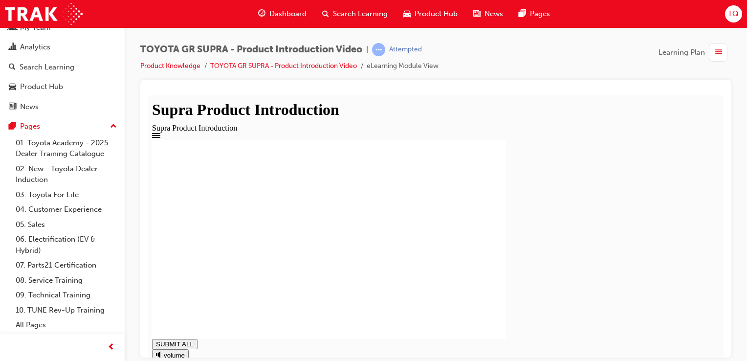
click at [718, 343] on div "Supra Product Introduction Supra Product Introduction SUBMIT ALL volume pause r…" at bounding box center [436, 261] width 568 height 312
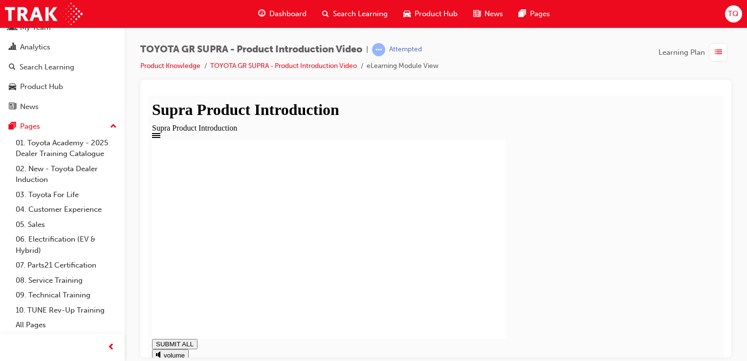
type input "1"
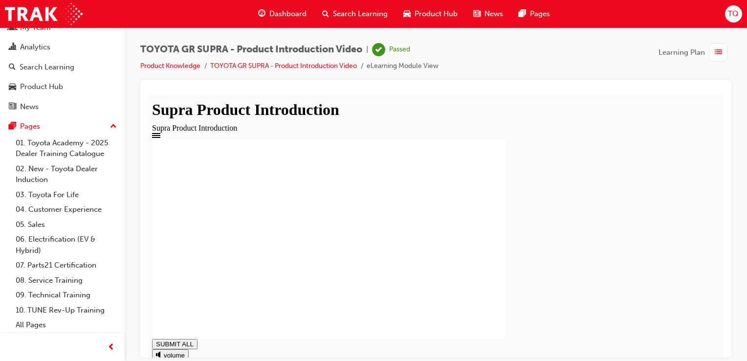
click at [287, 19] on span "Dashboard" at bounding box center [287, 13] width 37 height 11
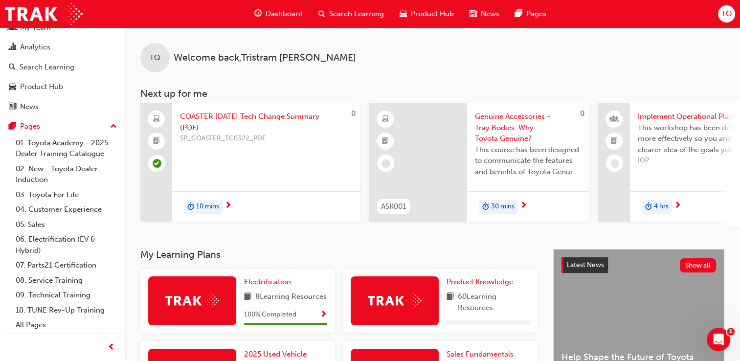
scroll to position [49, 0]
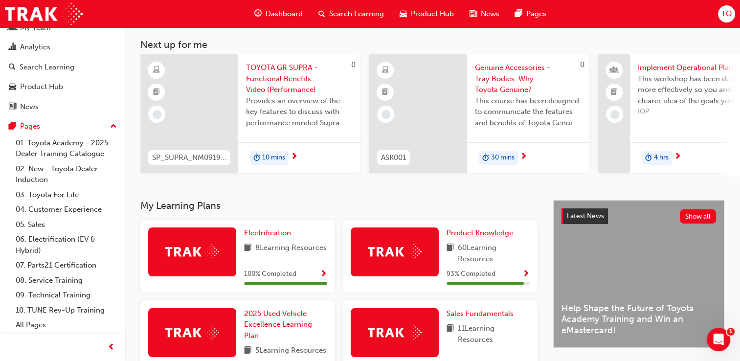
click at [463, 235] on span "Product Knowledge" at bounding box center [479, 232] width 67 height 9
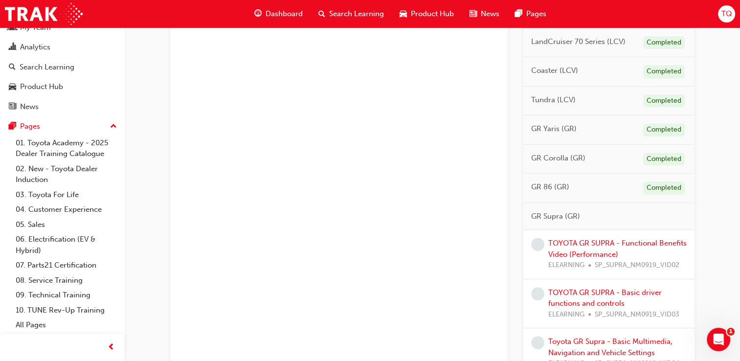
scroll to position [685, 0]
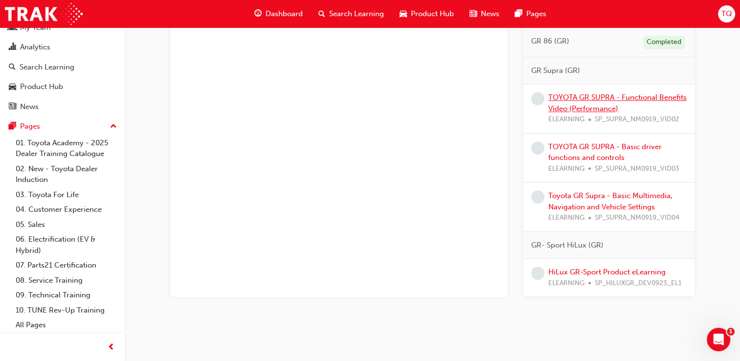
click at [574, 95] on link "TOYOTA GR SUPRA - Functional Benefits Video (Performance)" at bounding box center [617, 103] width 138 height 20
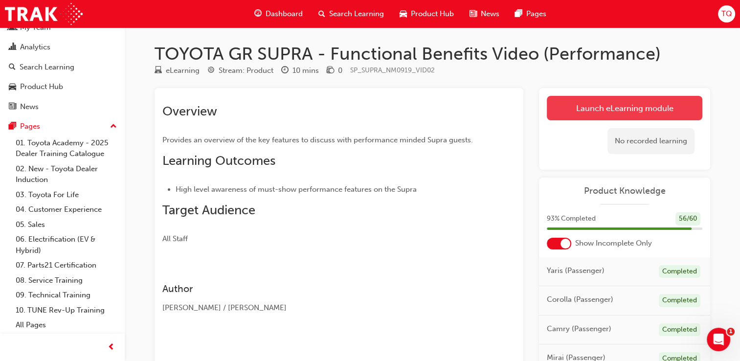
click at [617, 99] on link "Launch eLearning module" at bounding box center [625, 108] width 156 height 24
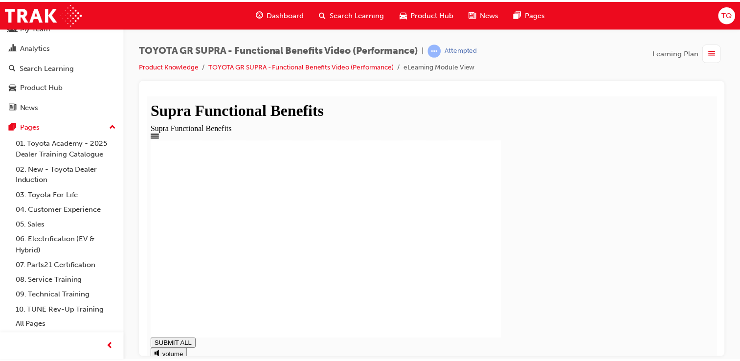
scroll to position [35, 0]
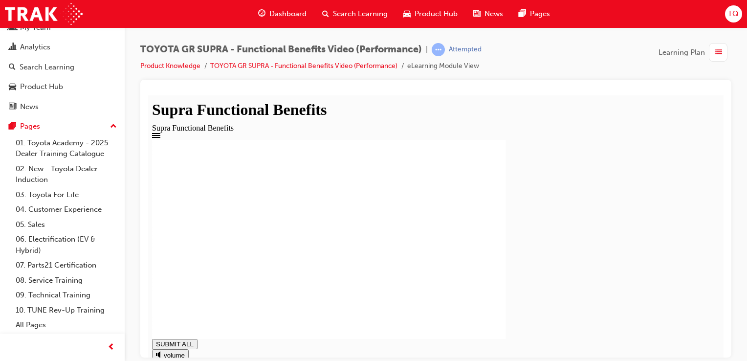
type input "0.988"
click at [291, 13] on span "Dashboard" at bounding box center [287, 13] width 37 height 11
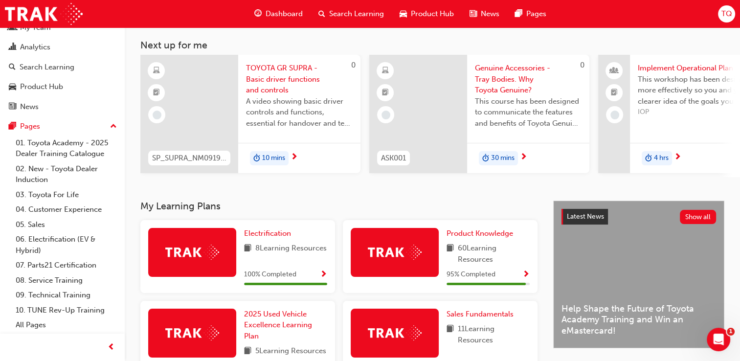
scroll to position [49, 0]
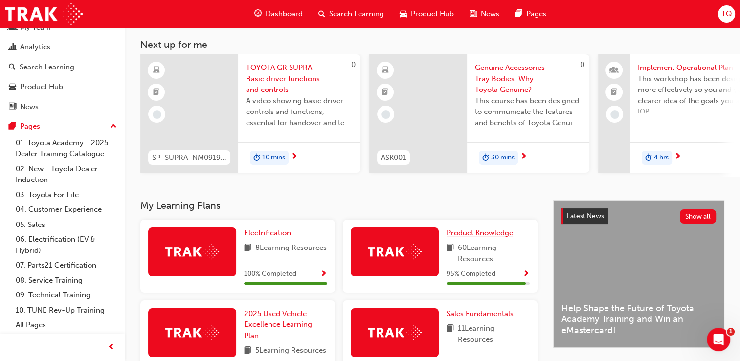
click at [468, 236] on span "Product Knowledge" at bounding box center [479, 232] width 67 height 9
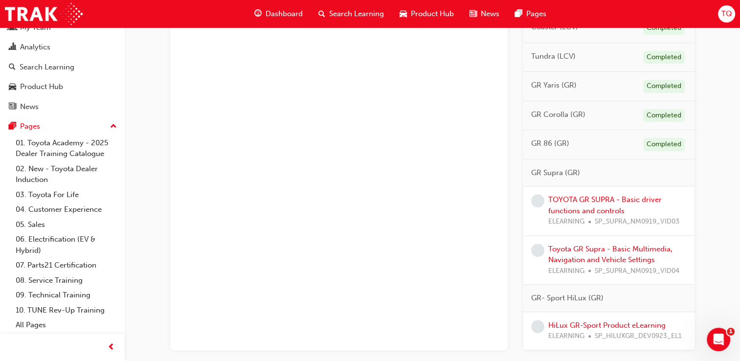
scroll to position [636, 0]
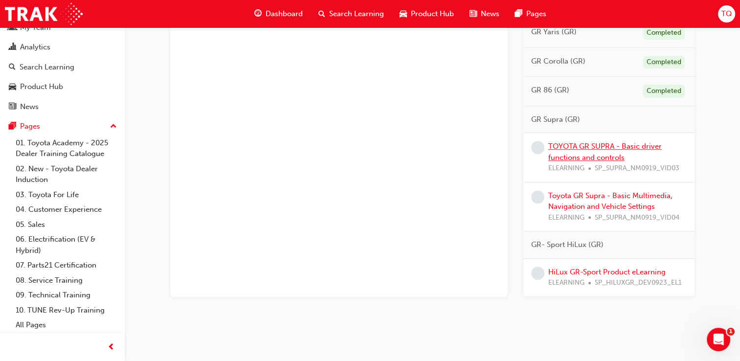
click at [578, 144] on link "TOYOTA GR SUPRA - Basic driver functions and controls" at bounding box center [604, 152] width 113 height 20
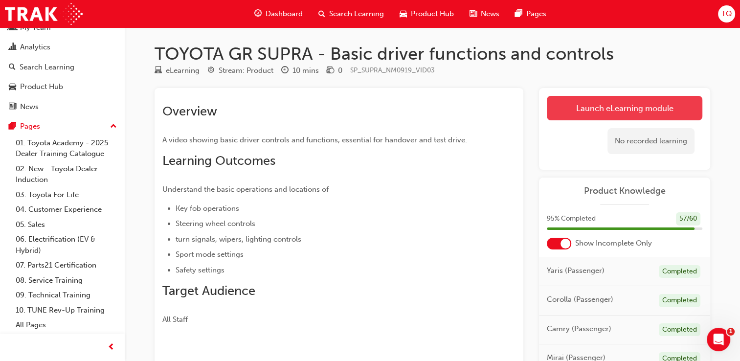
click at [610, 110] on link "Launch eLearning module" at bounding box center [625, 108] width 156 height 24
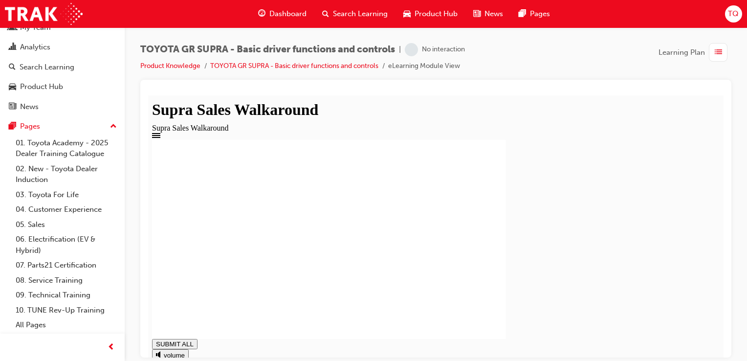
type input "0.915"
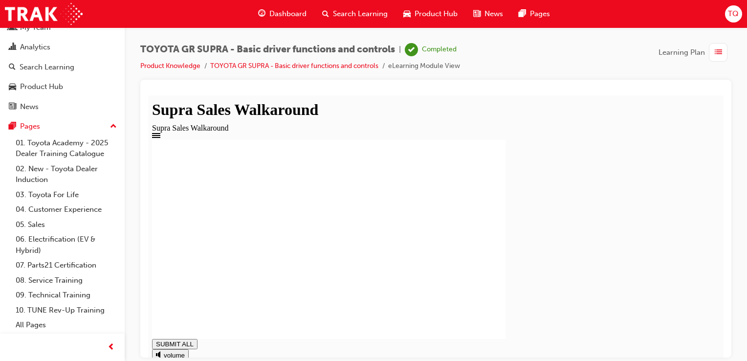
click at [275, 18] on span "Dashboard" at bounding box center [287, 13] width 37 height 11
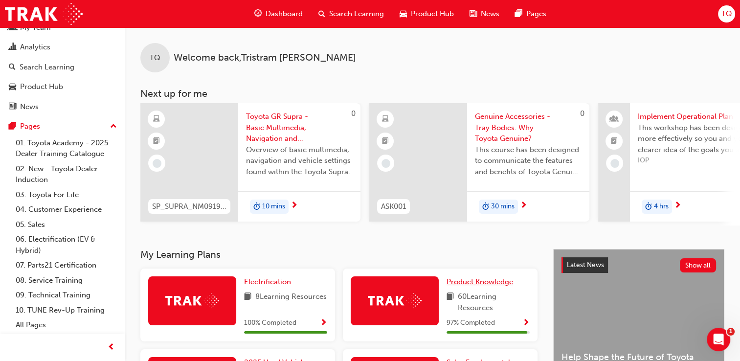
click at [468, 286] on span "Product Knowledge" at bounding box center [479, 281] width 67 height 9
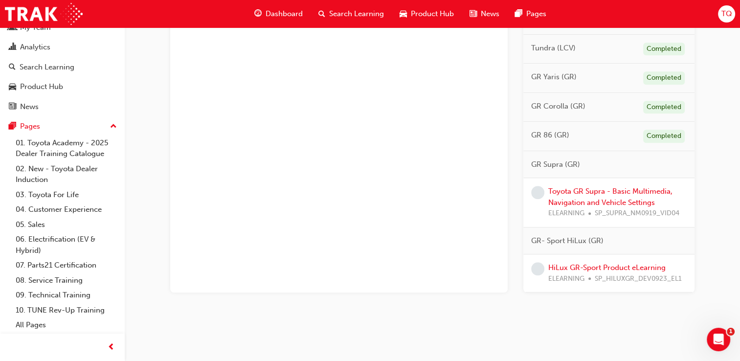
scroll to position [591, 0]
click at [577, 187] on link "Toyota GR Supra - Basic Multimedia, Navigation and Vehicle Settings" at bounding box center [610, 197] width 124 height 20
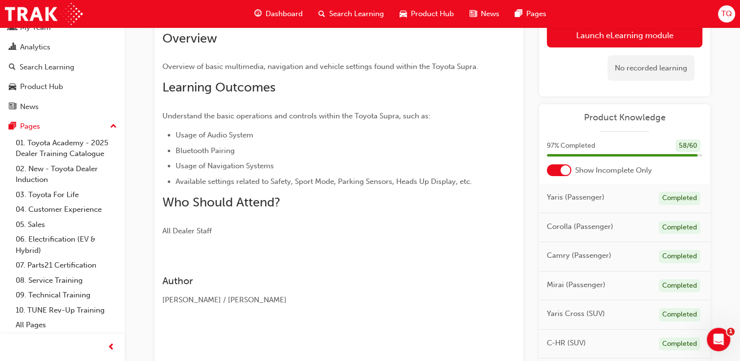
scroll to position [22, 0]
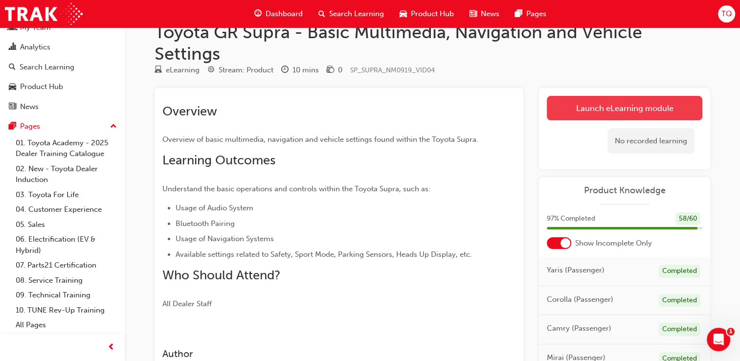
click at [626, 112] on link "Launch eLearning module" at bounding box center [625, 108] width 156 height 24
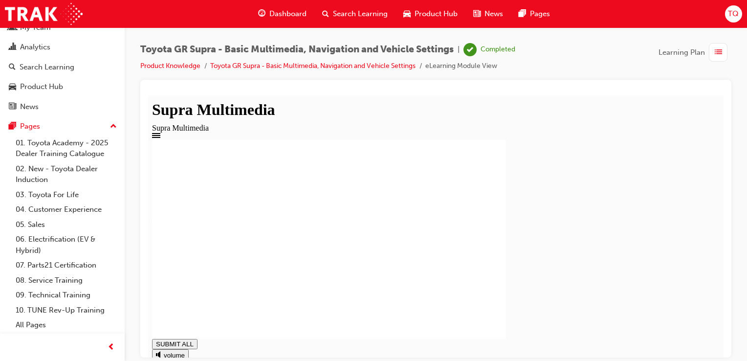
type input "0.793"
click at [269, 18] on span "Dashboard" at bounding box center [287, 13] width 37 height 11
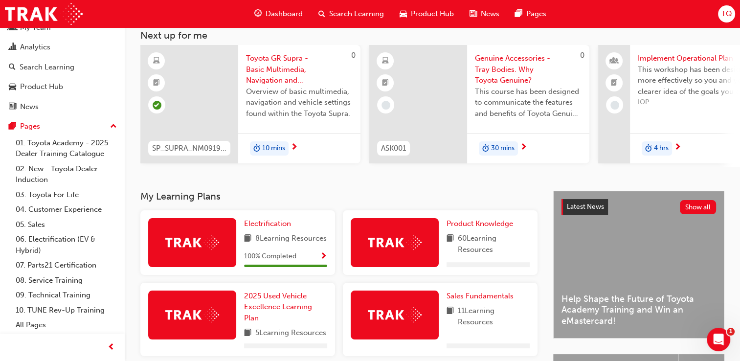
scroll to position [98, 0]
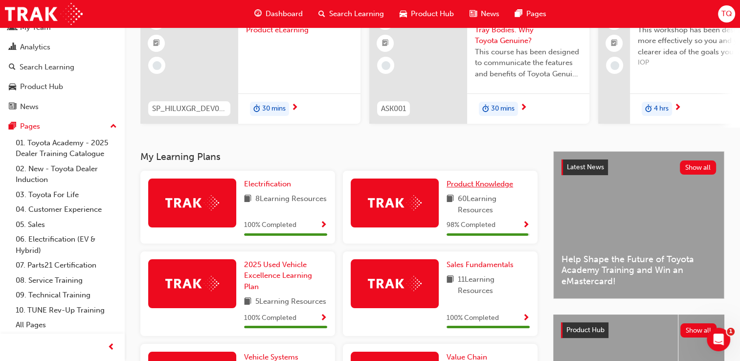
click at [479, 184] on span "Product Knowledge" at bounding box center [479, 183] width 67 height 9
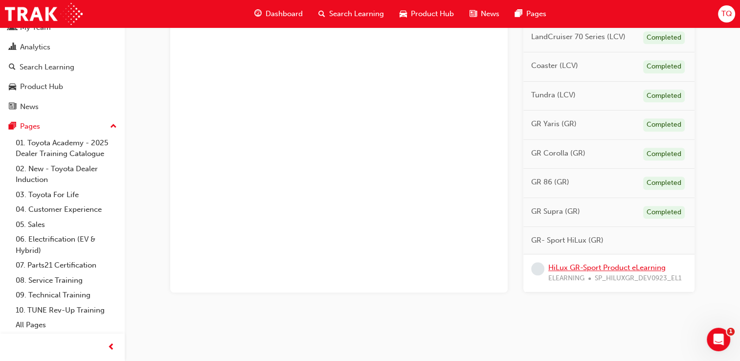
click at [605, 266] on link "HiLux GR-Sport Product eLearning" at bounding box center [606, 267] width 117 height 9
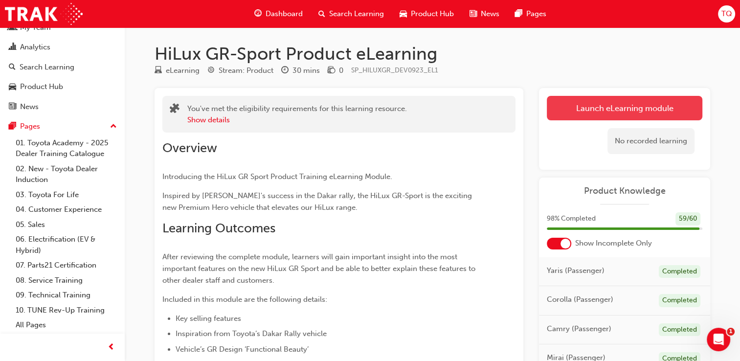
click at [577, 114] on link "Launch eLearning module" at bounding box center [625, 108] width 156 height 24
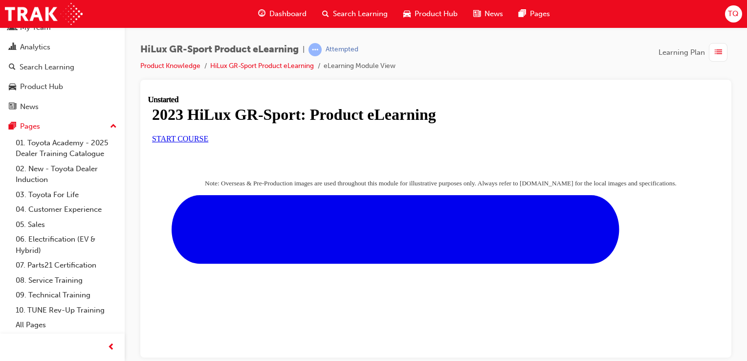
click at [208, 142] on span "START COURSE" at bounding box center [180, 138] width 56 height 8
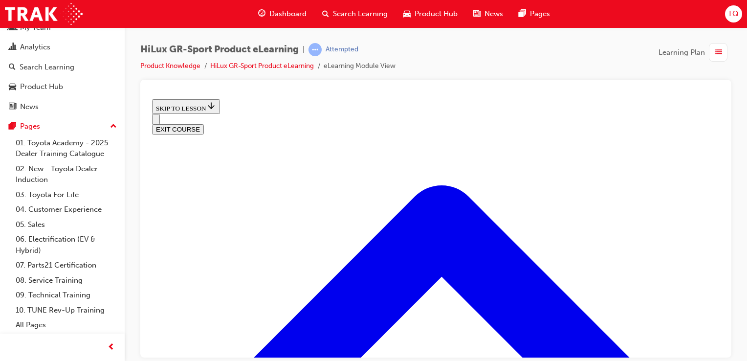
scroll to position [470, 0]
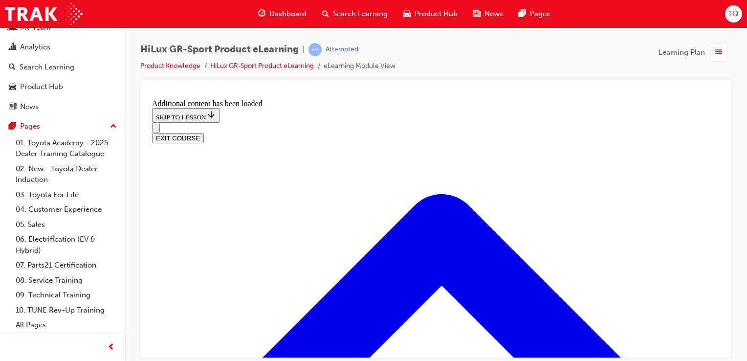
scroll to position [965, 0]
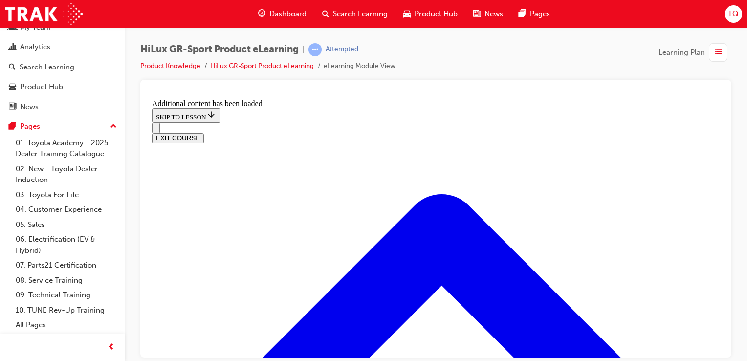
scroll to position [1112, 0]
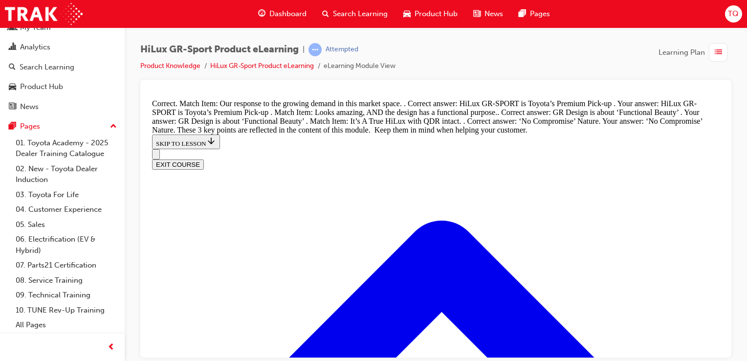
scroll to position [1243, 0]
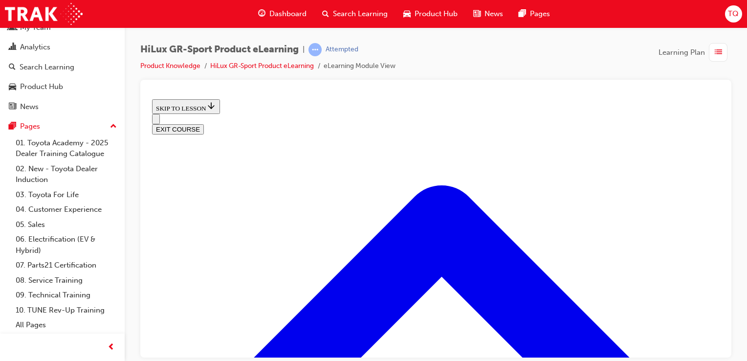
scroll to position [373, 0]
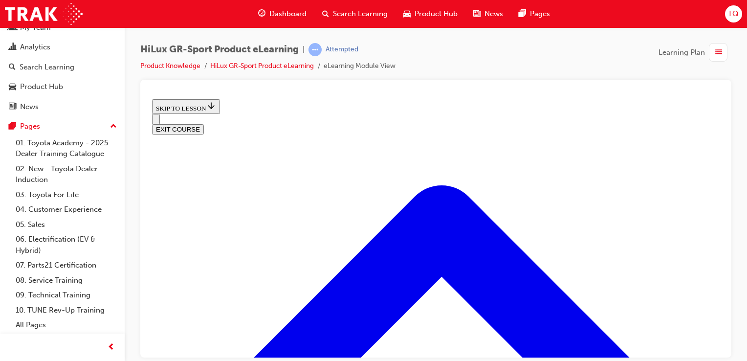
scroll to position [388, 0]
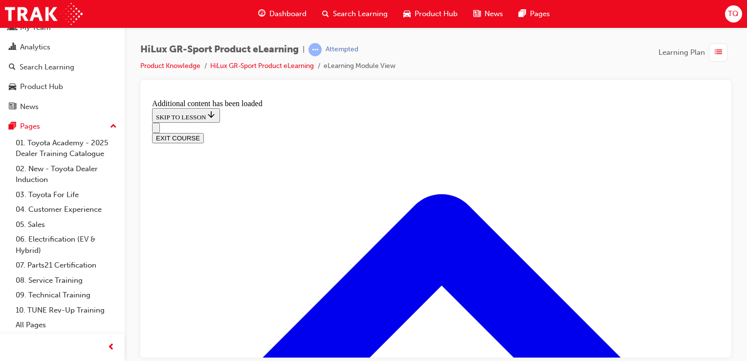
scroll to position [747, 0]
radio input "true"
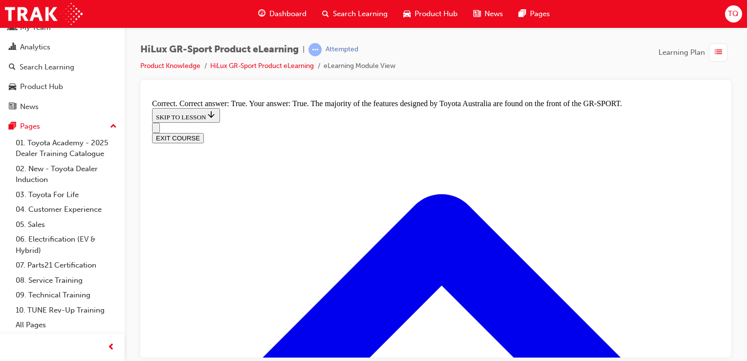
scroll to position [1138, 0]
radio input "true"
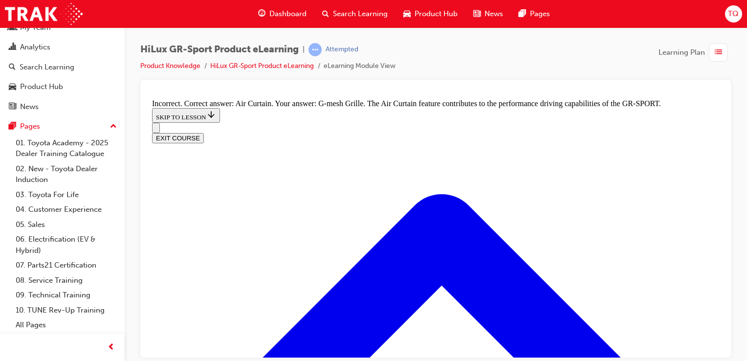
scroll to position [1629, 0]
radio input "true"
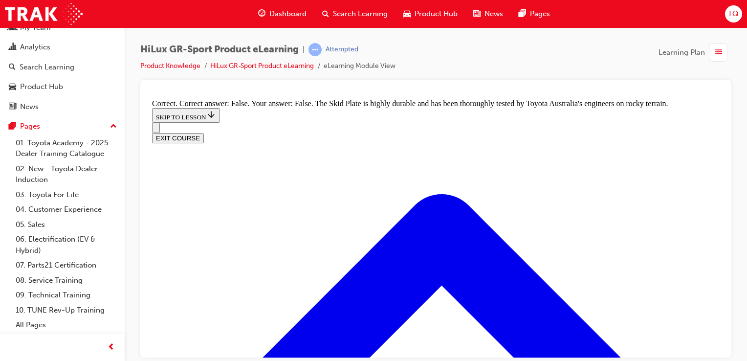
scroll to position [1844, 0]
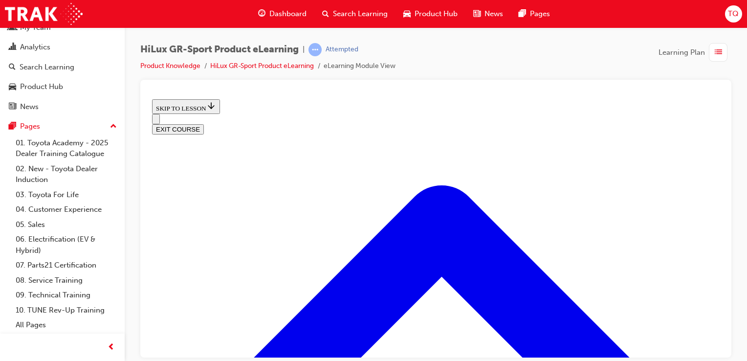
scroll to position [145, 0]
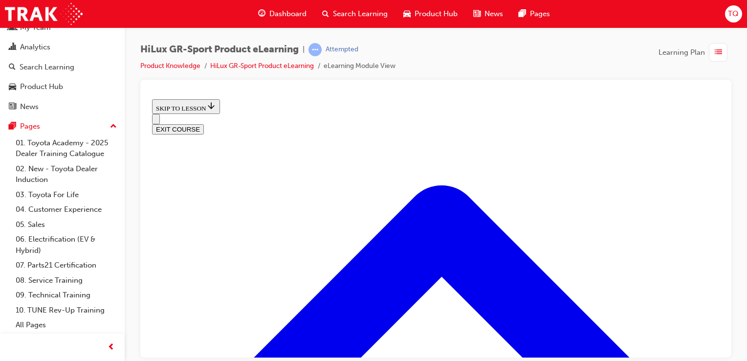
scroll to position [104, 0]
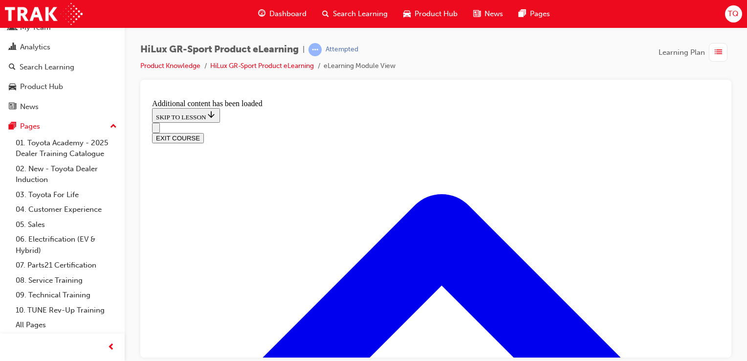
scroll to position [471, 0]
radio input "true"
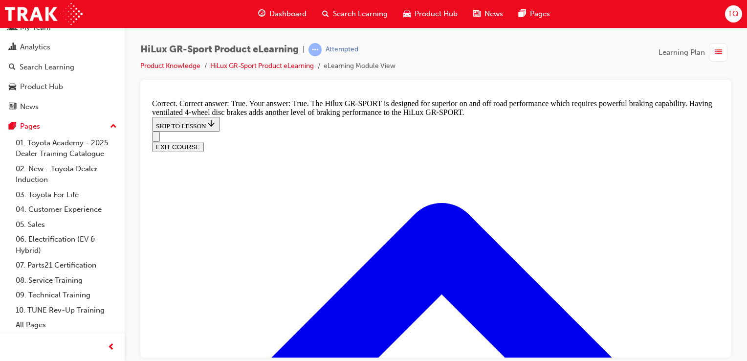
scroll to position [723, 0]
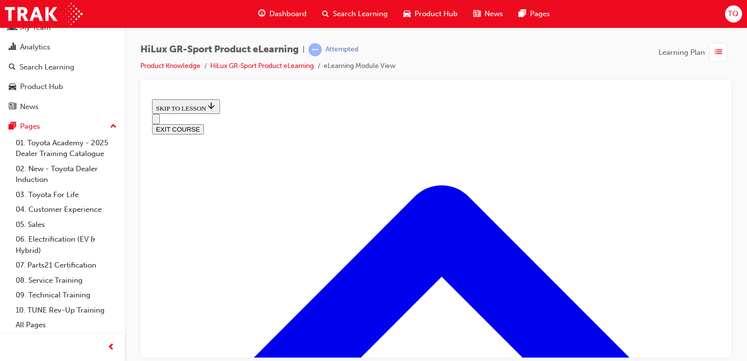
scroll to position [936, 0]
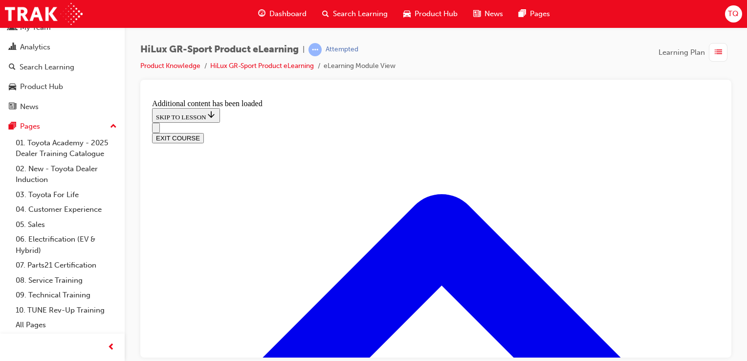
scroll to position [1209, 0]
checkbox input "true"
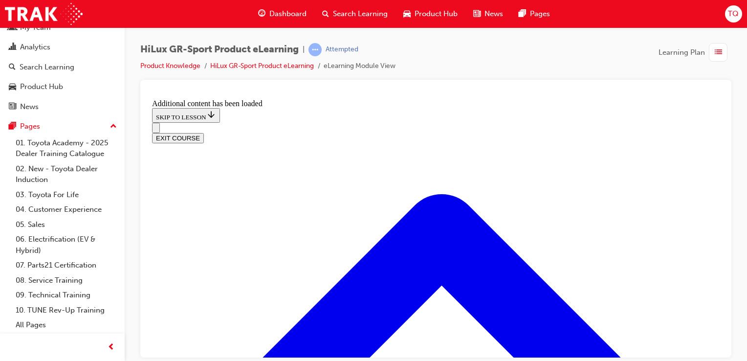
checkbox input "true"
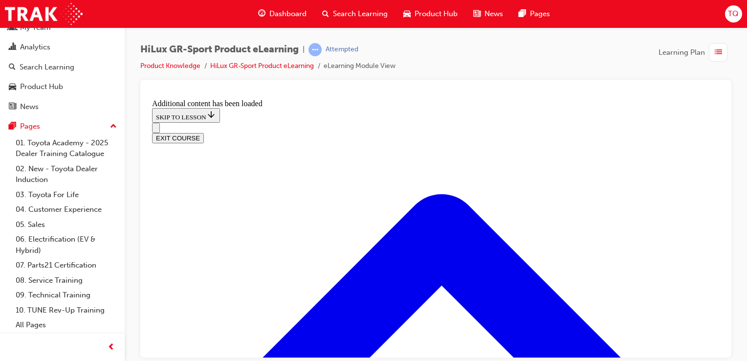
scroll to position [1390, 0]
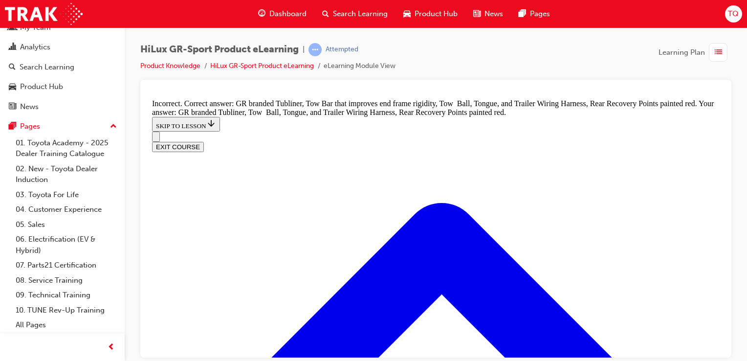
scroll to position [1453, 0]
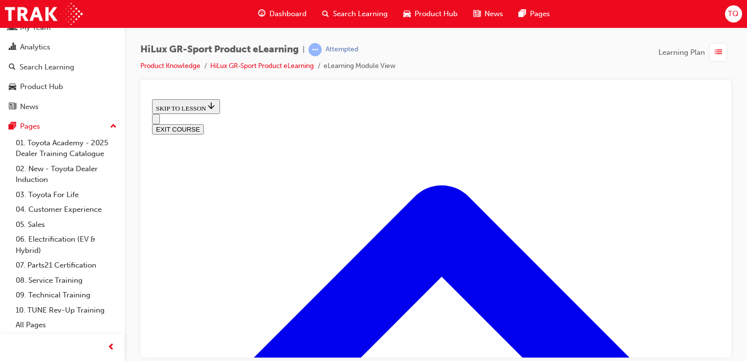
scroll to position [373, 0]
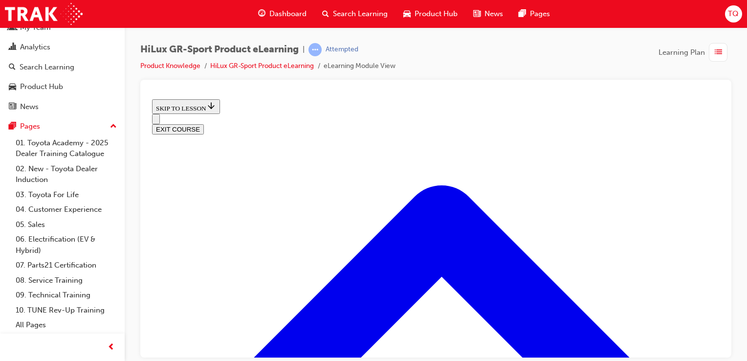
drag, startPoint x: 557, startPoint y: 216, endPoint x: 543, endPoint y: 158, distance: 59.7
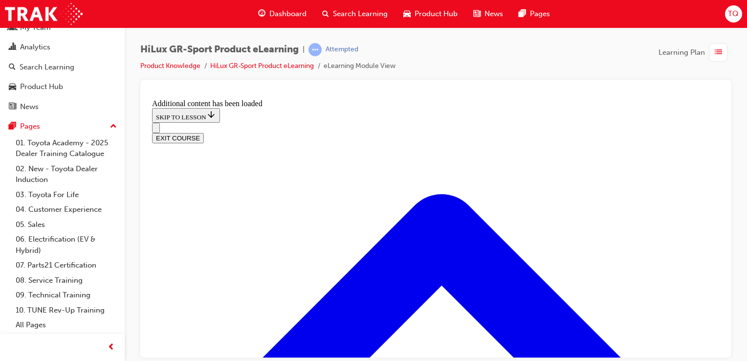
scroll to position [651, 0]
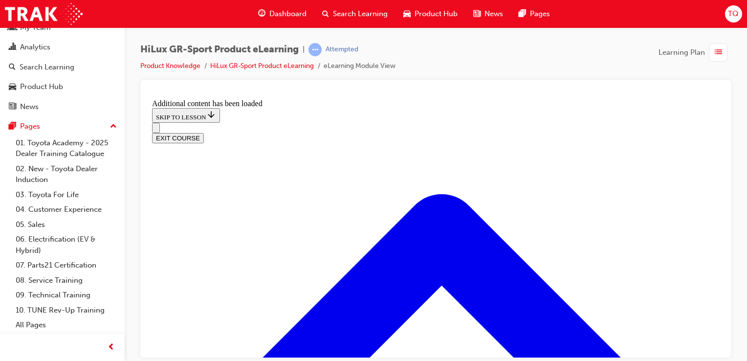
checkbox input "true"
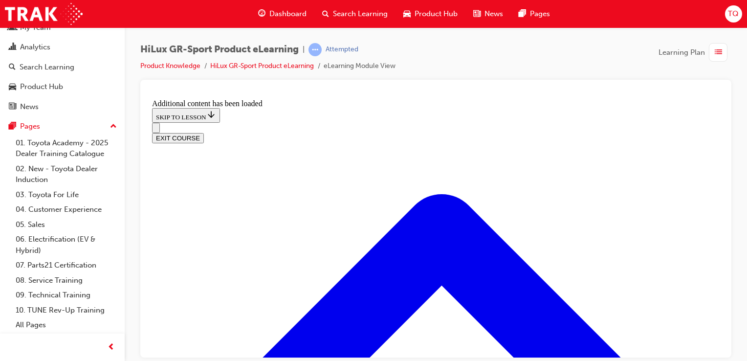
scroll to position [1199, 0]
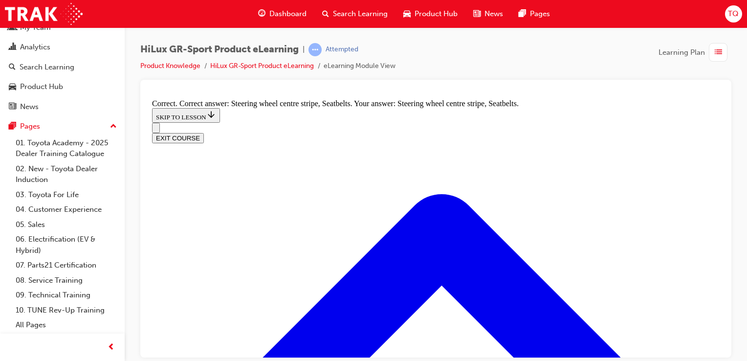
radio input "true"
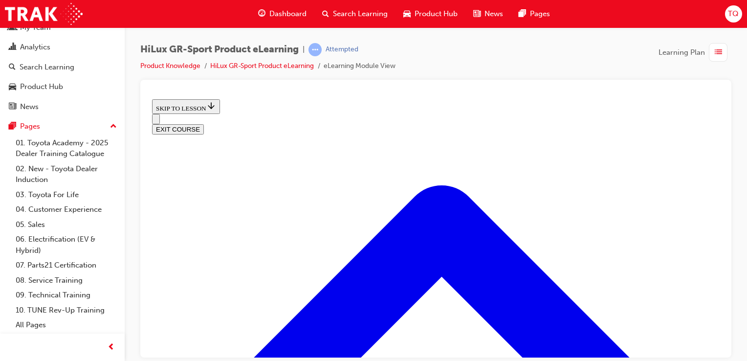
scroll to position [147, 0]
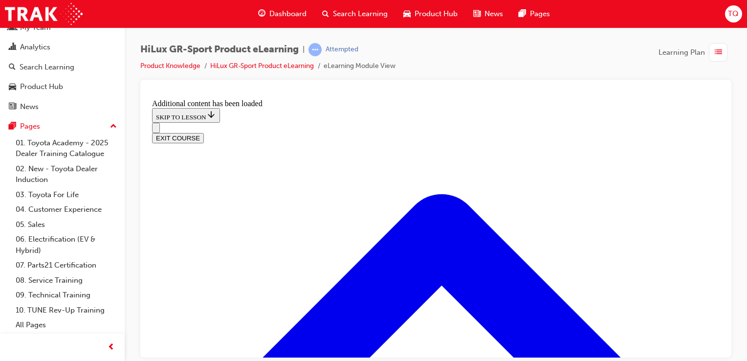
scroll to position [706, 0]
radio input "true"
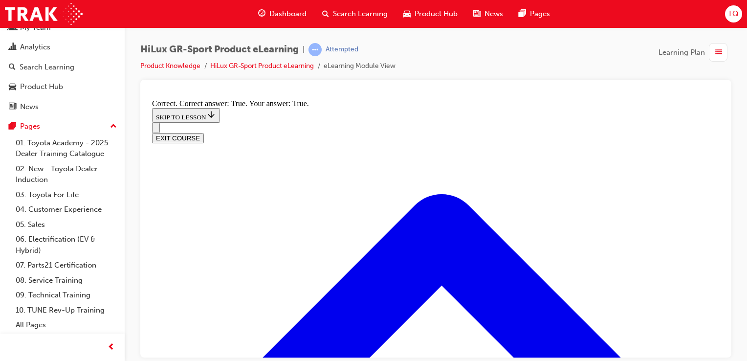
scroll to position [833, 0]
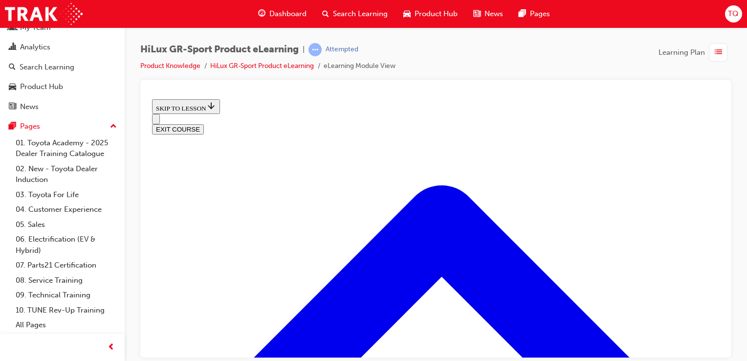
scroll to position [1244, 0]
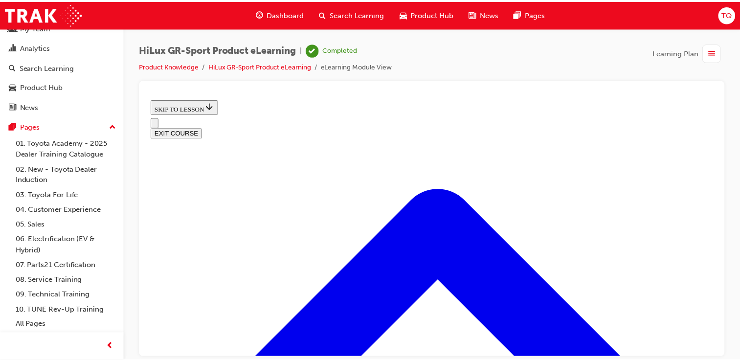
scroll to position [0, 0]
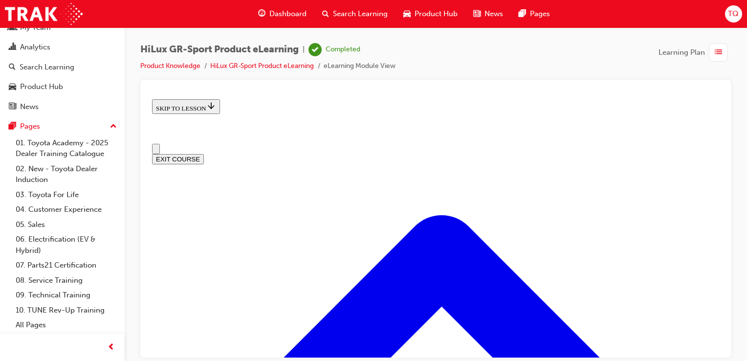
click at [288, 16] on span "Dashboard" at bounding box center [287, 13] width 37 height 11
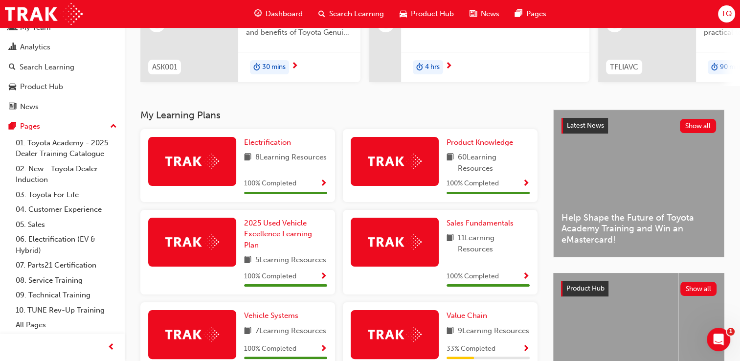
scroll to position [57, 0]
